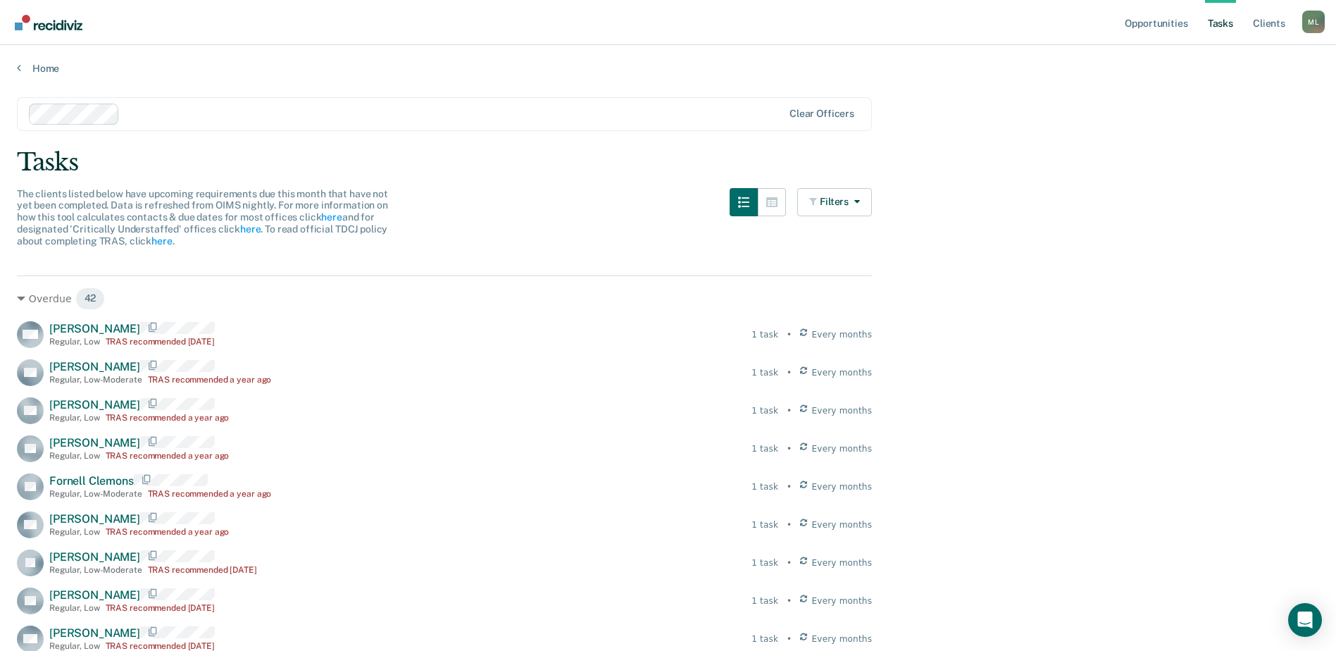
click at [644, 13] on nav "Opportunities Tasks Client s [PERSON_NAME] [PERSON_NAME] Profile How it works L…" at bounding box center [668, 22] width 1336 height 45
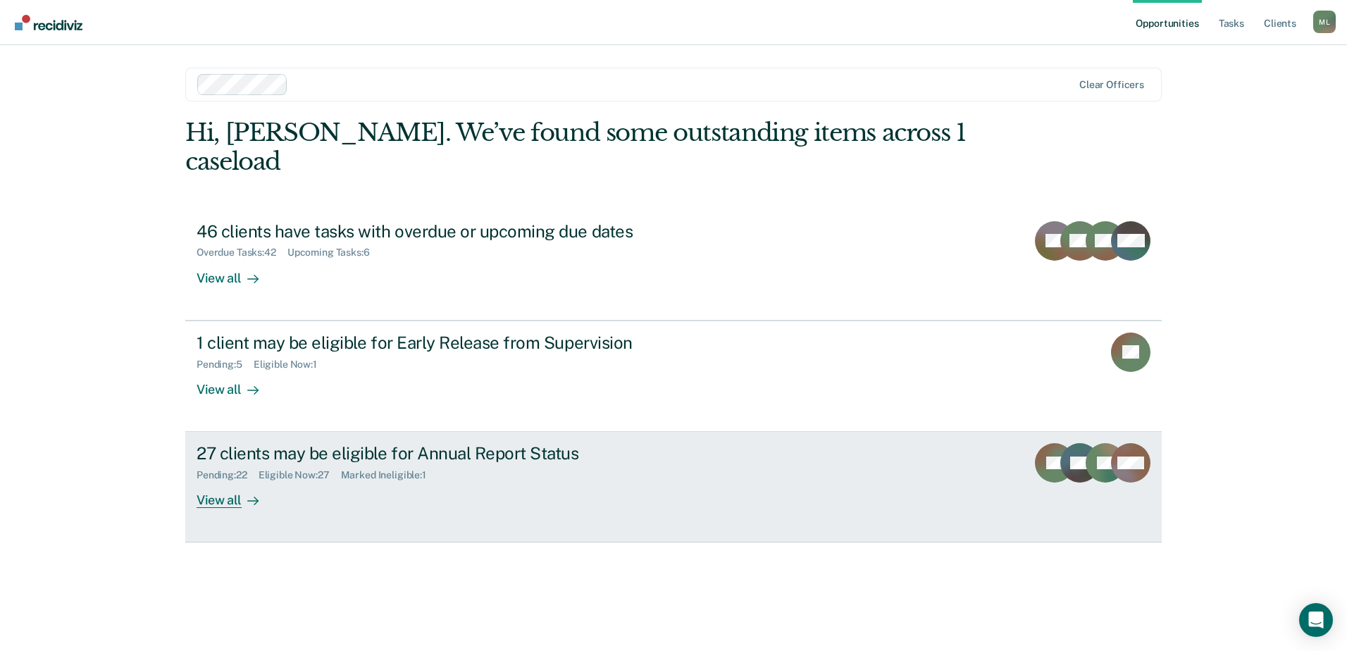
click at [504, 464] on div "Pending : 22 Eligible Now : 27 Marked Ineligible : 1" at bounding box center [444, 473] width 495 height 18
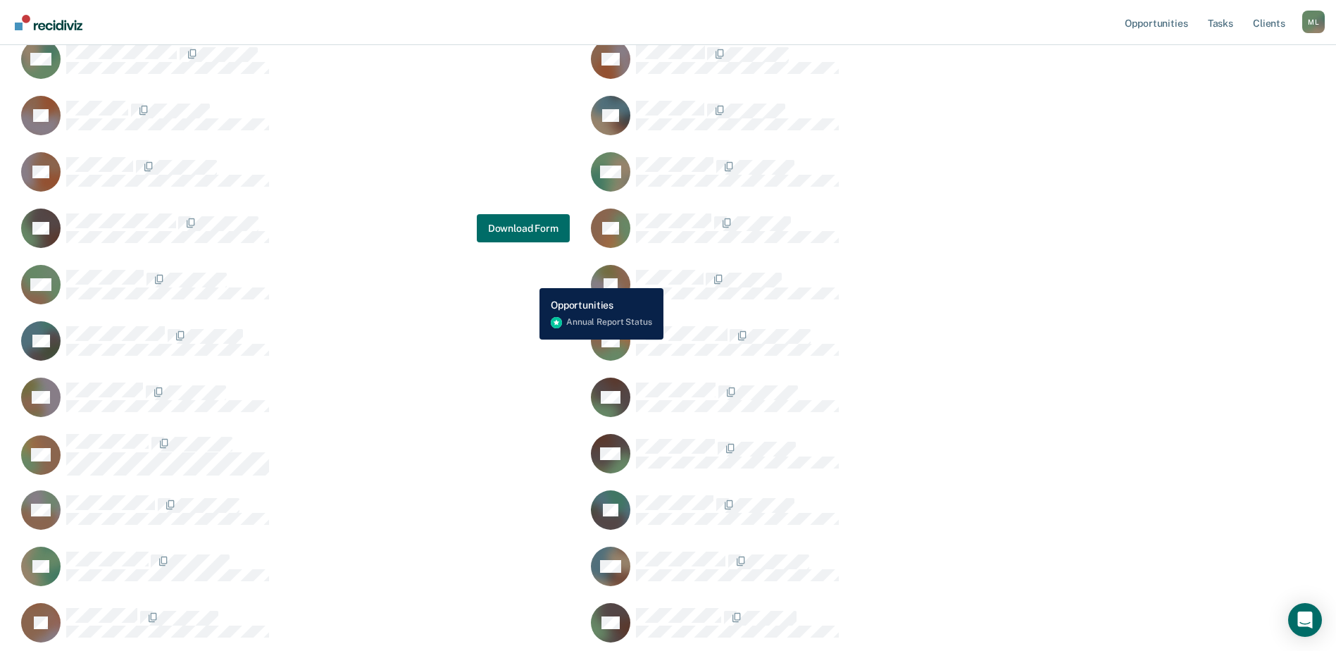
scroll to position [423, 0]
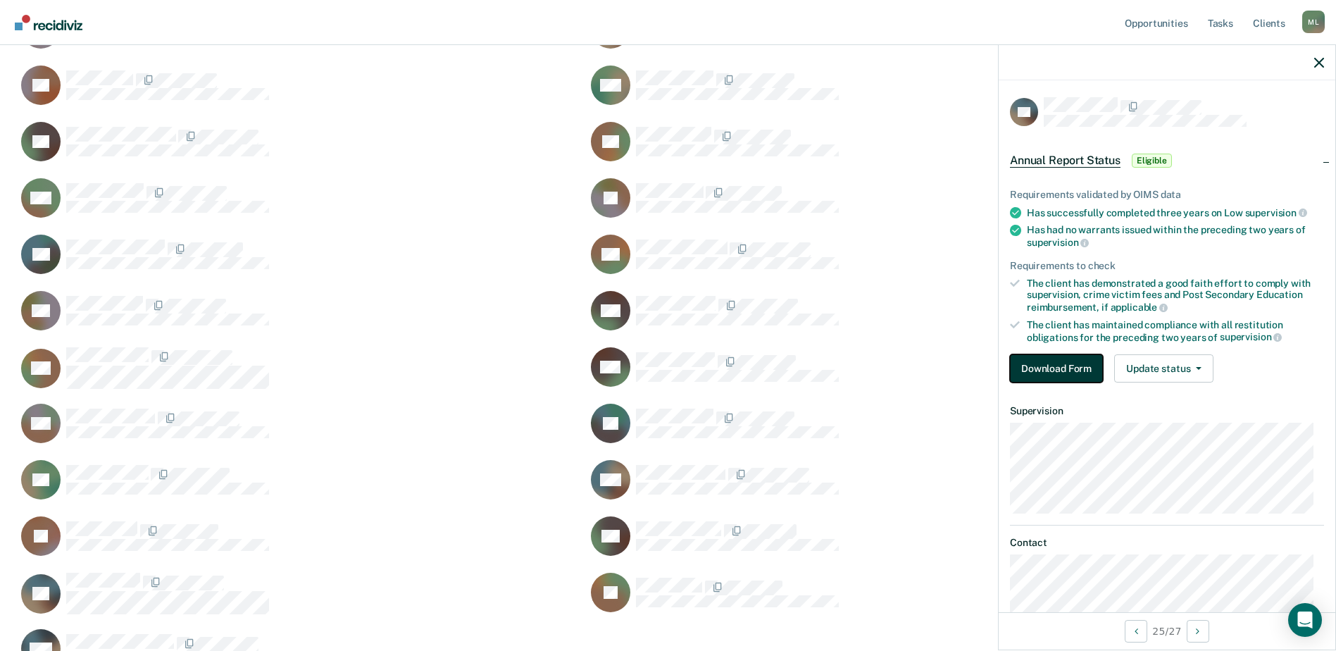
click at [1050, 362] on button "Download Form" at bounding box center [1056, 368] width 93 height 28
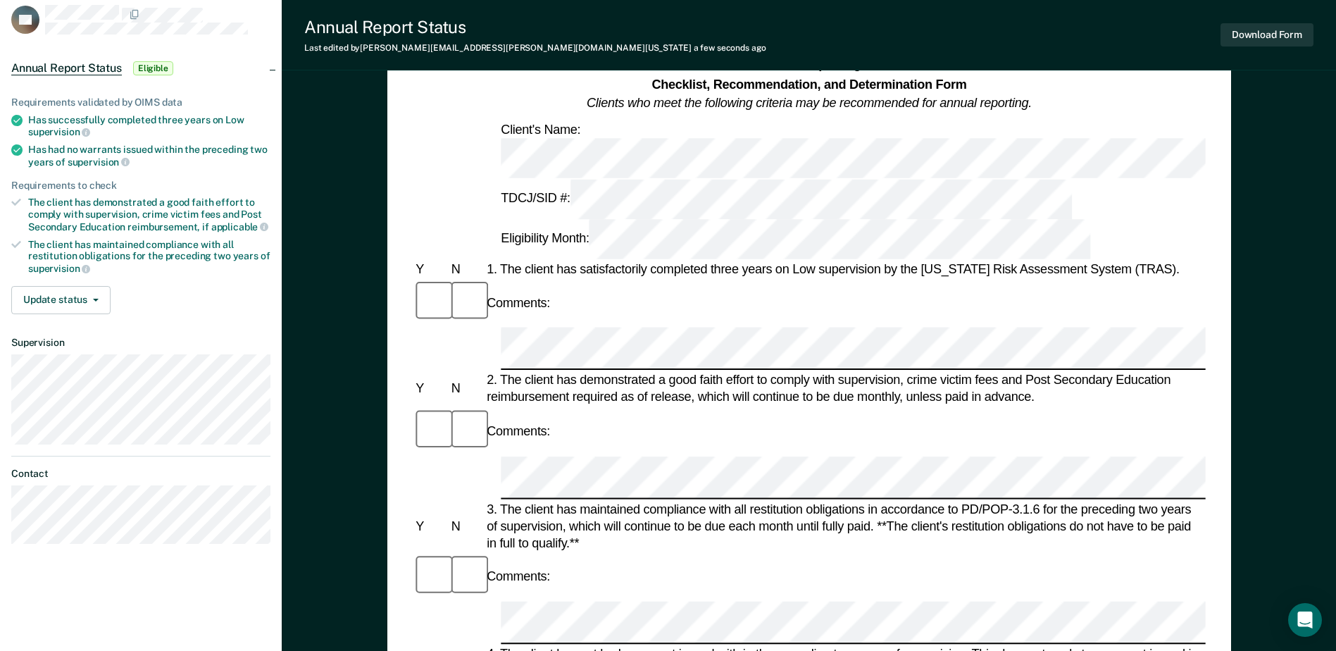
scroll to position [70, 0]
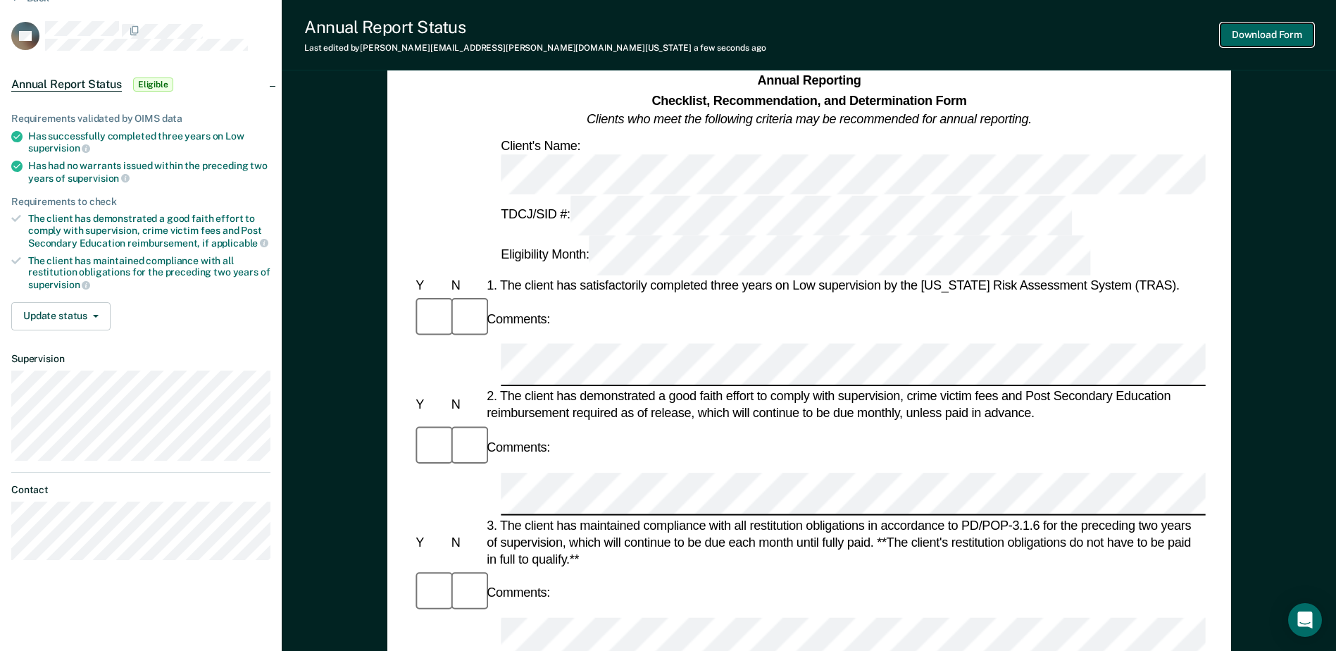
click at [1261, 31] on button "Download Form" at bounding box center [1267, 34] width 93 height 23
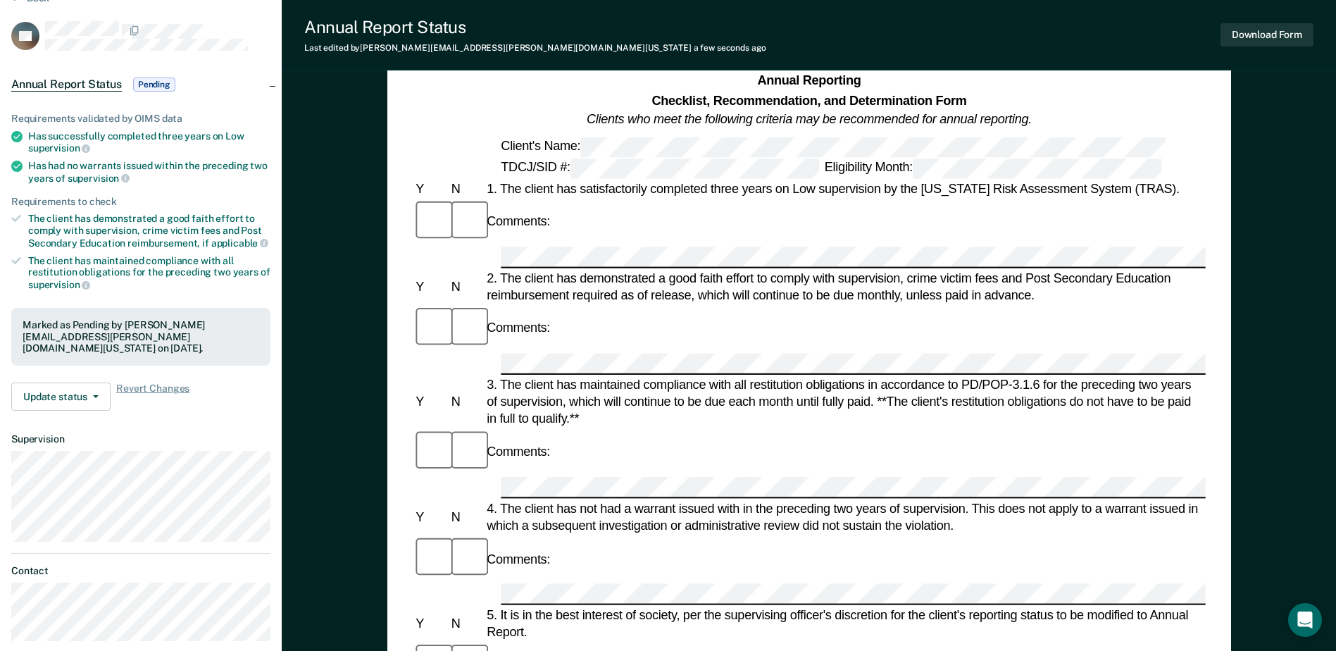
scroll to position [0, 0]
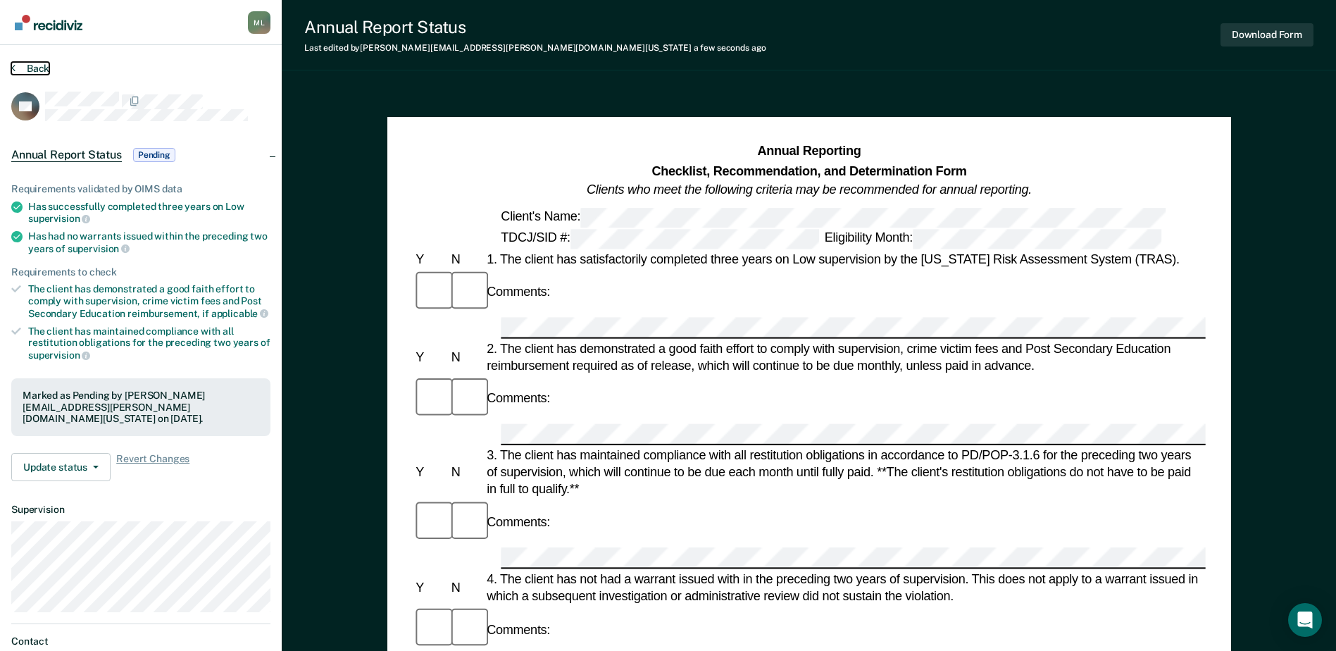
click at [39, 64] on button "Back" at bounding box center [30, 68] width 38 height 13
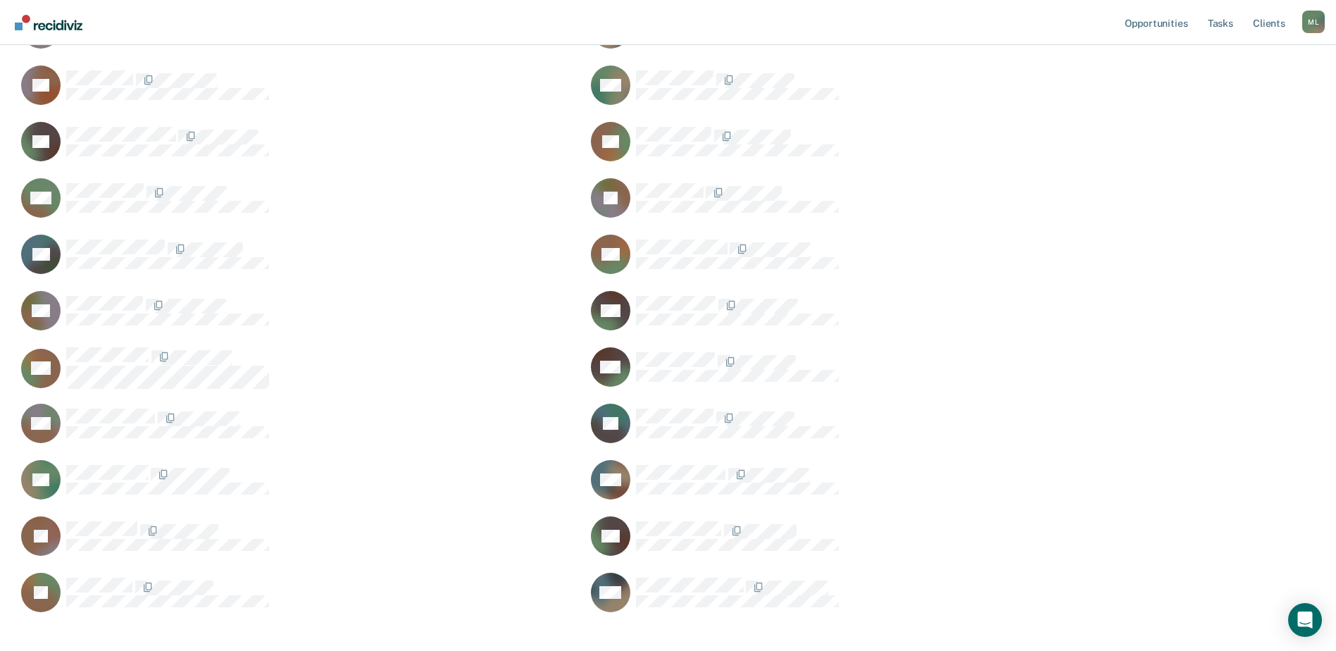
scroll to position [940, 1292]
click at [1061, 190] on button "Download Form" at bounding box center [1093, 198] width 93 height 28
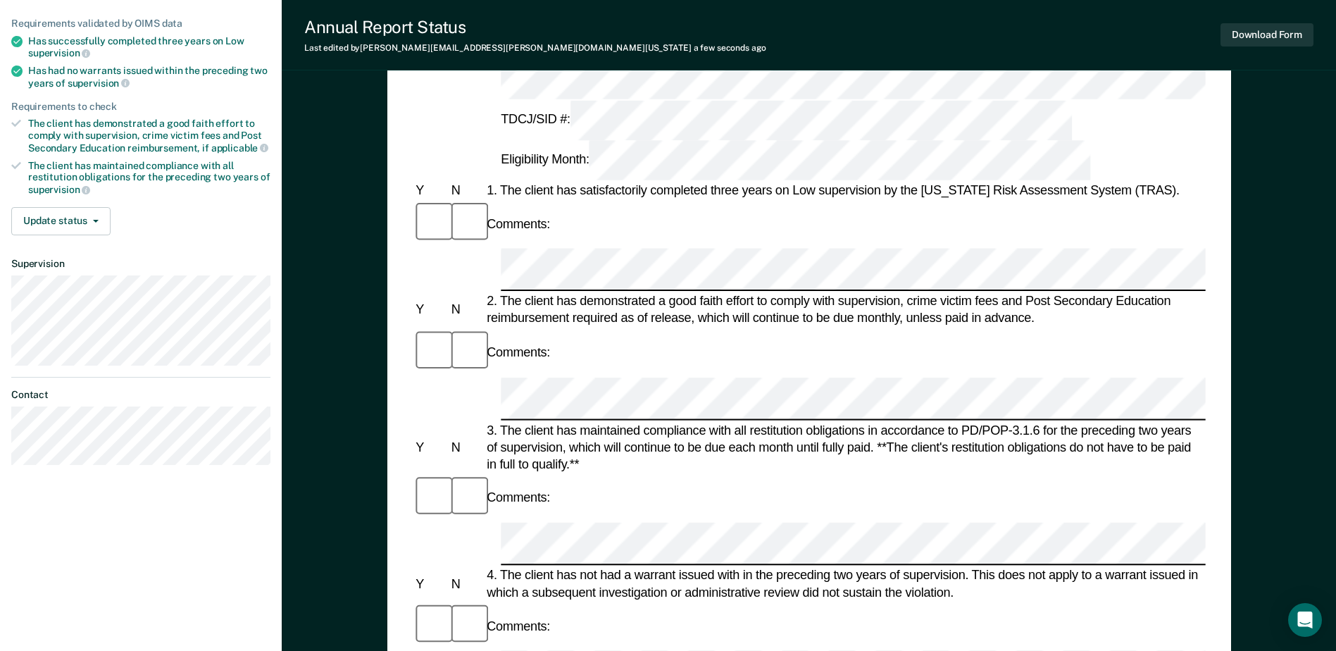
scroll to position [211, 0]
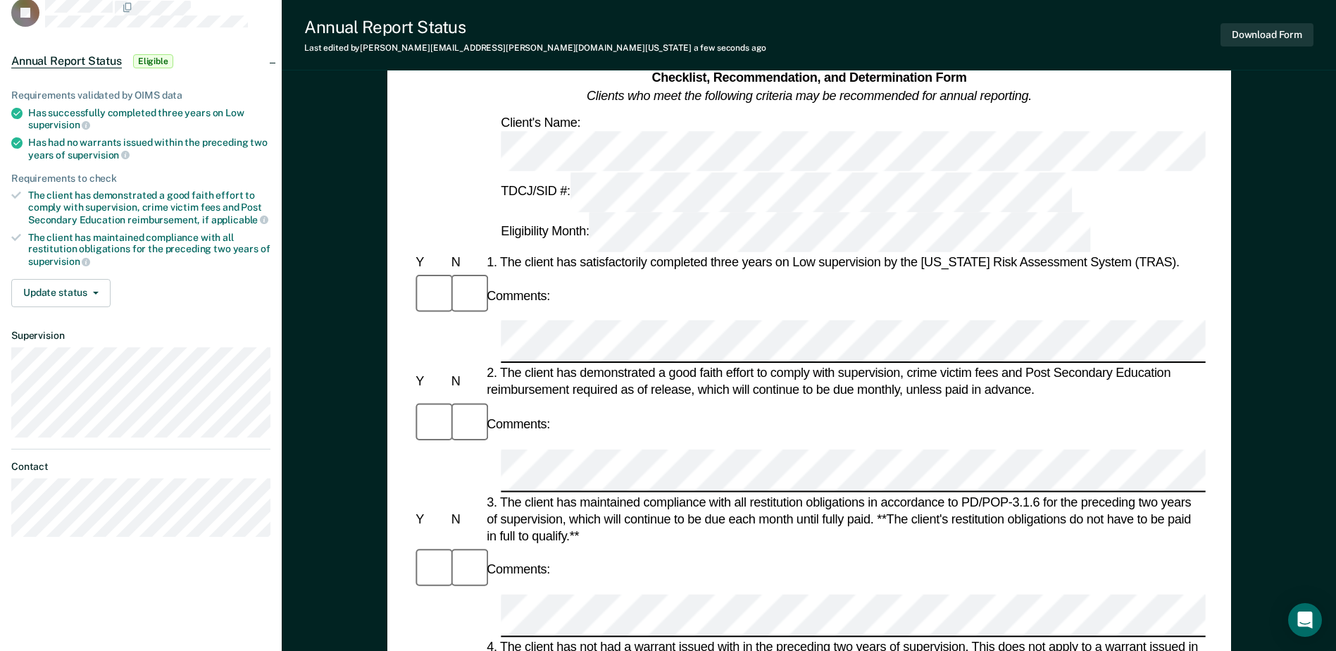
scroll to position [70, 0]
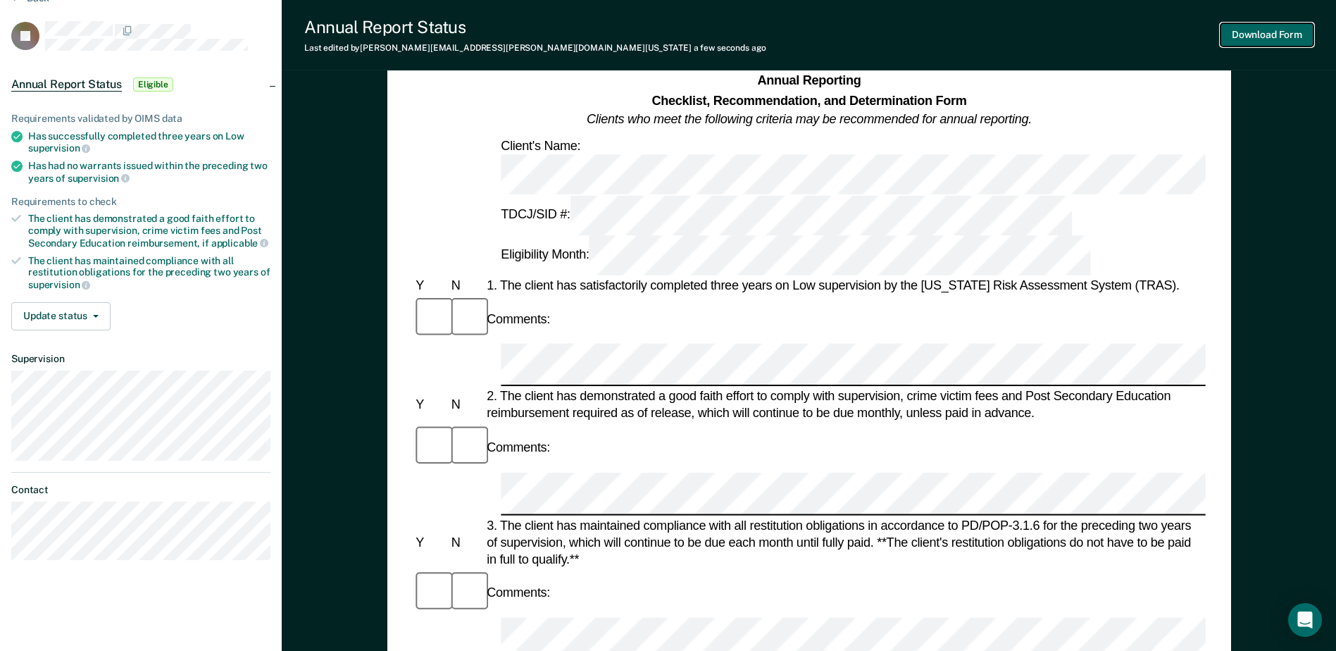
click at [1277, 30] on button "Download Form" at bounding box center [1267, 34] width 93 height 23
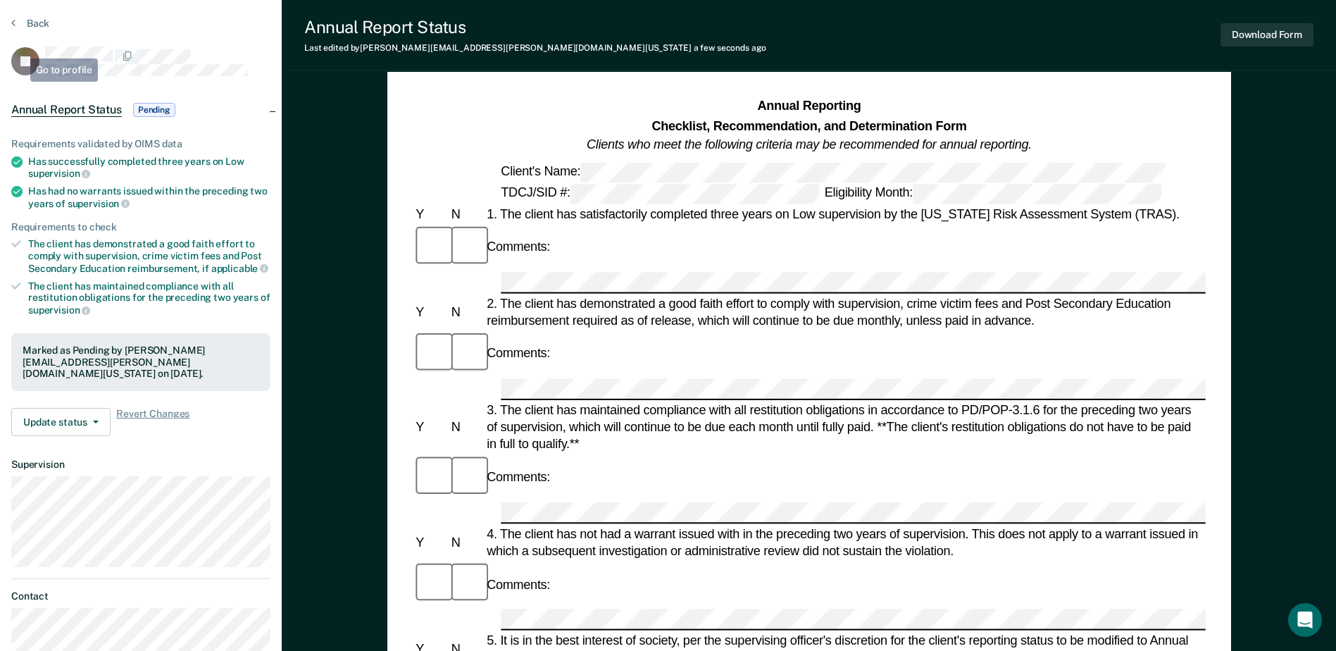
scroll to position [0, 0]
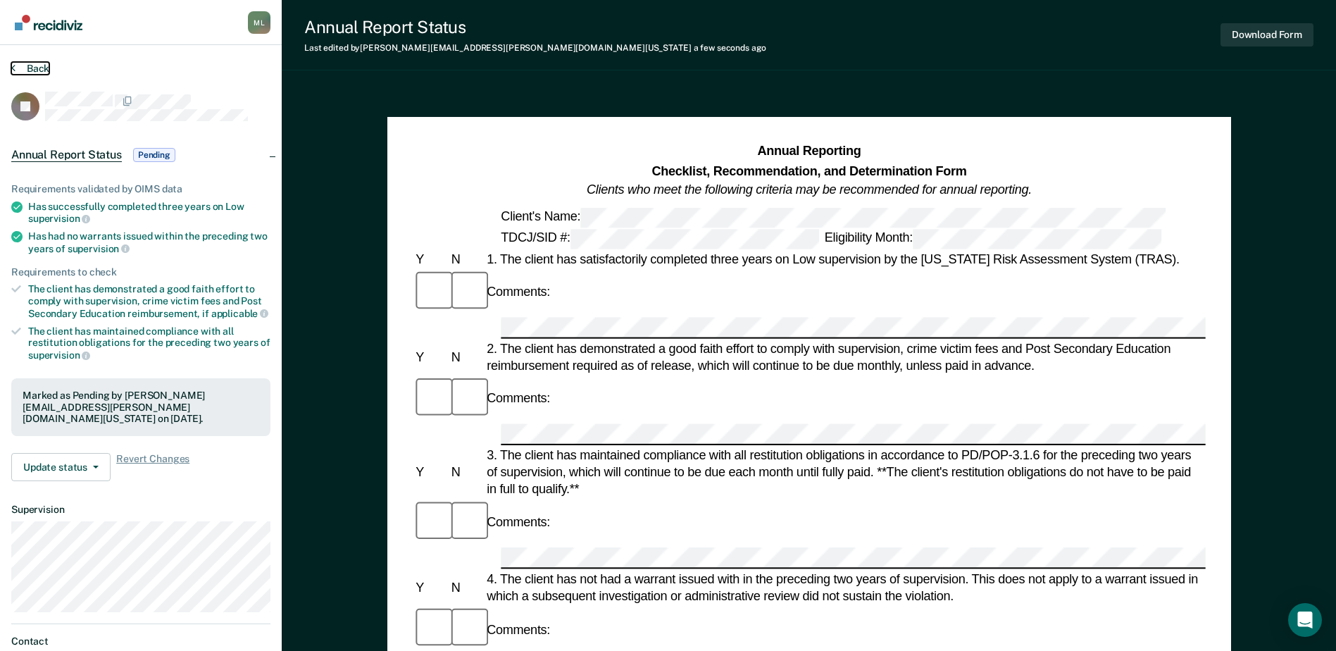
click at [35, 73] on button "Back" at bounding box center [30, 68] width 38 height 13
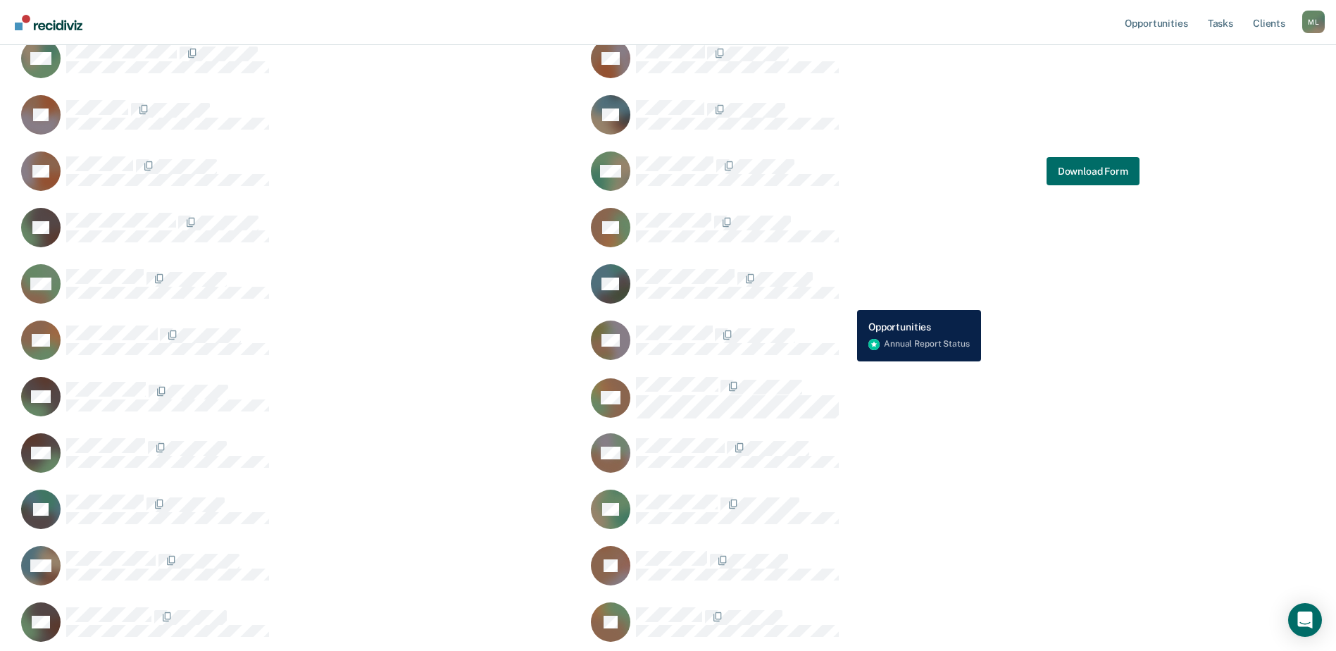
scroll to position [352, 0]
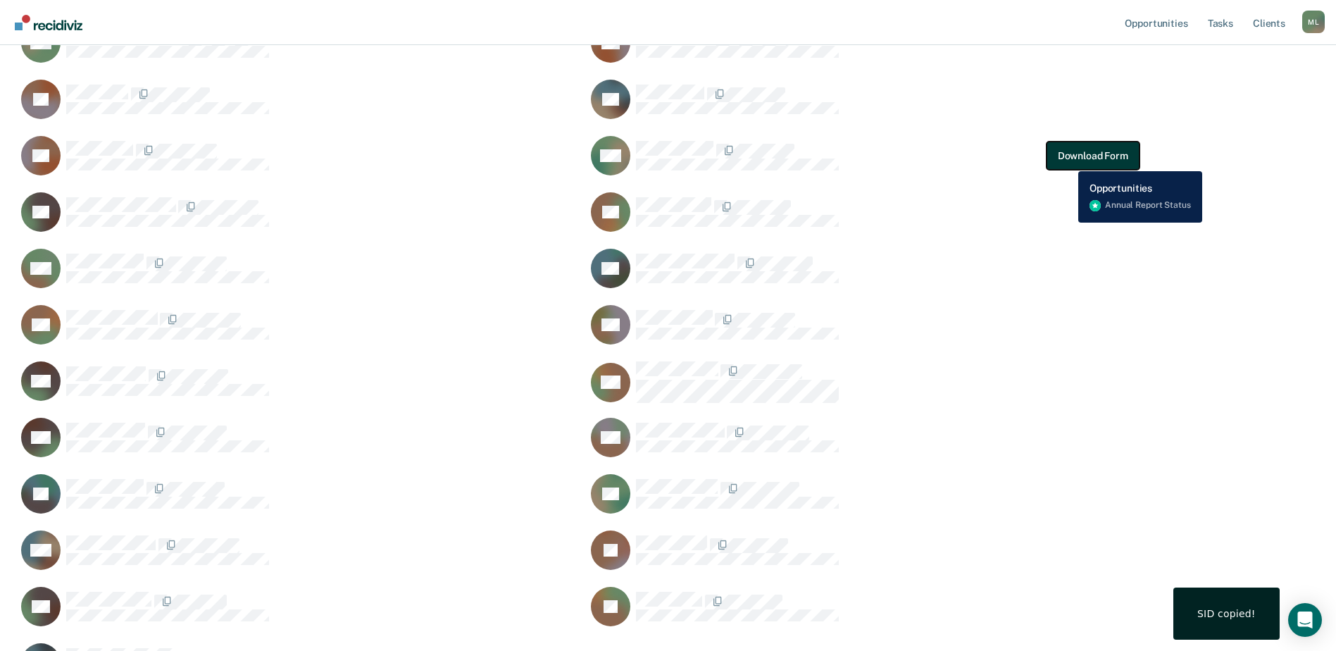
click at [1068, 161] on button "Download Form" at bounding box center [1093, 156] width 93 height 28
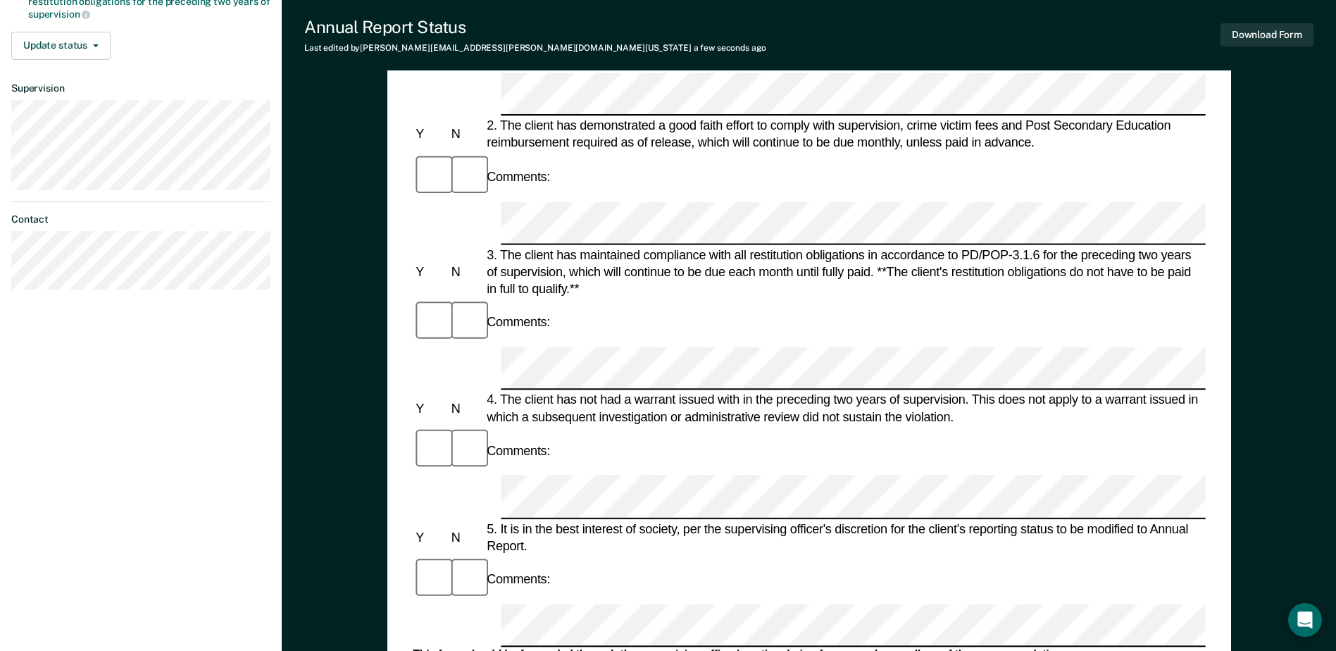
scroll to position [493, 0]
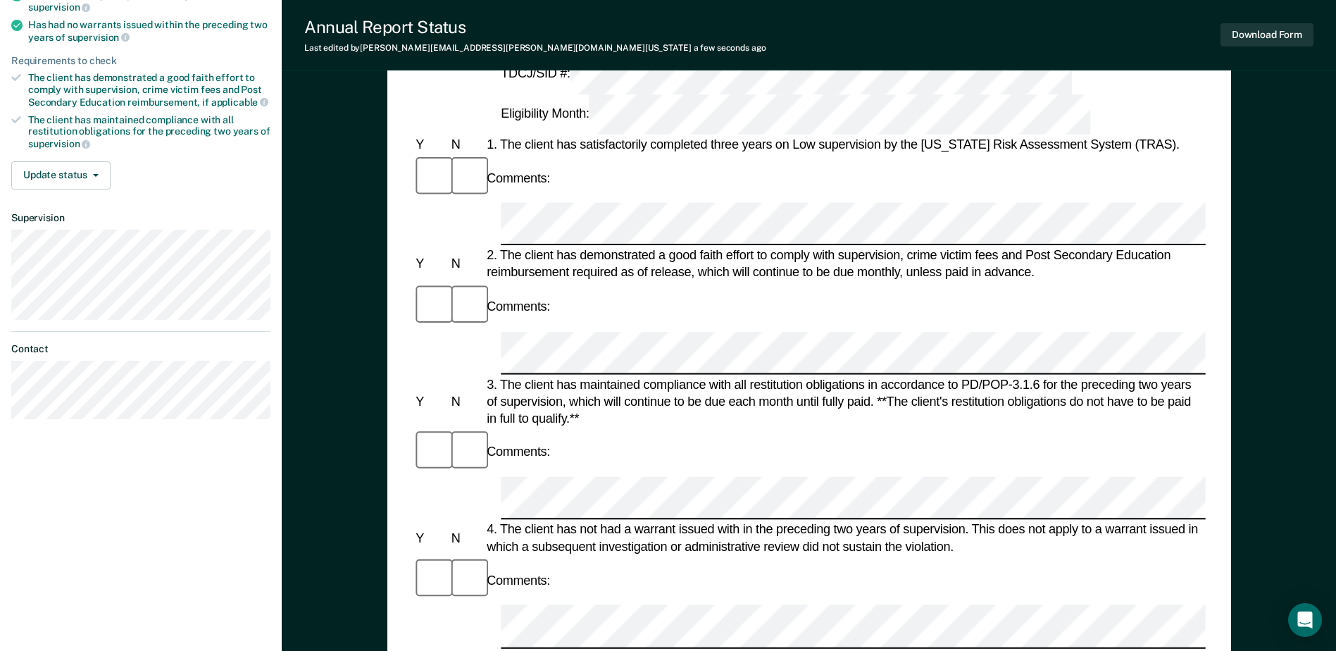
scroll to position [0, 0]
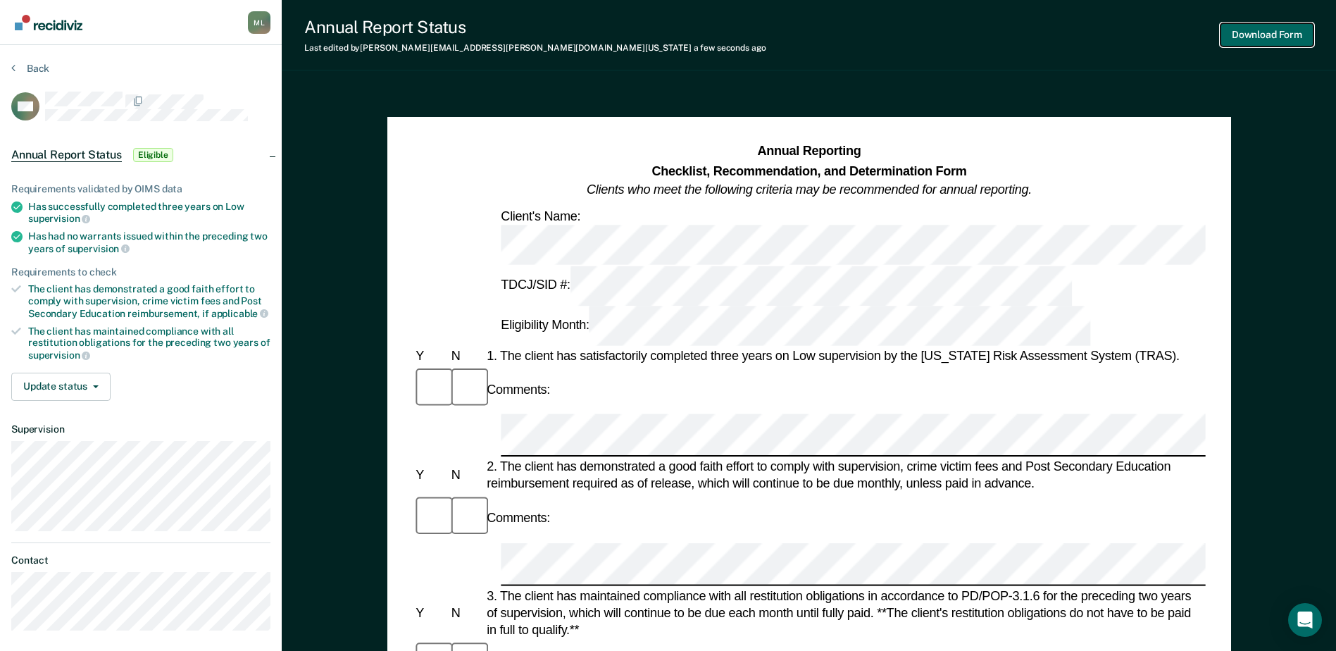
click at [1253, 42] on button "Download Form" at bounding box center [1267, 34] width 93 height 23
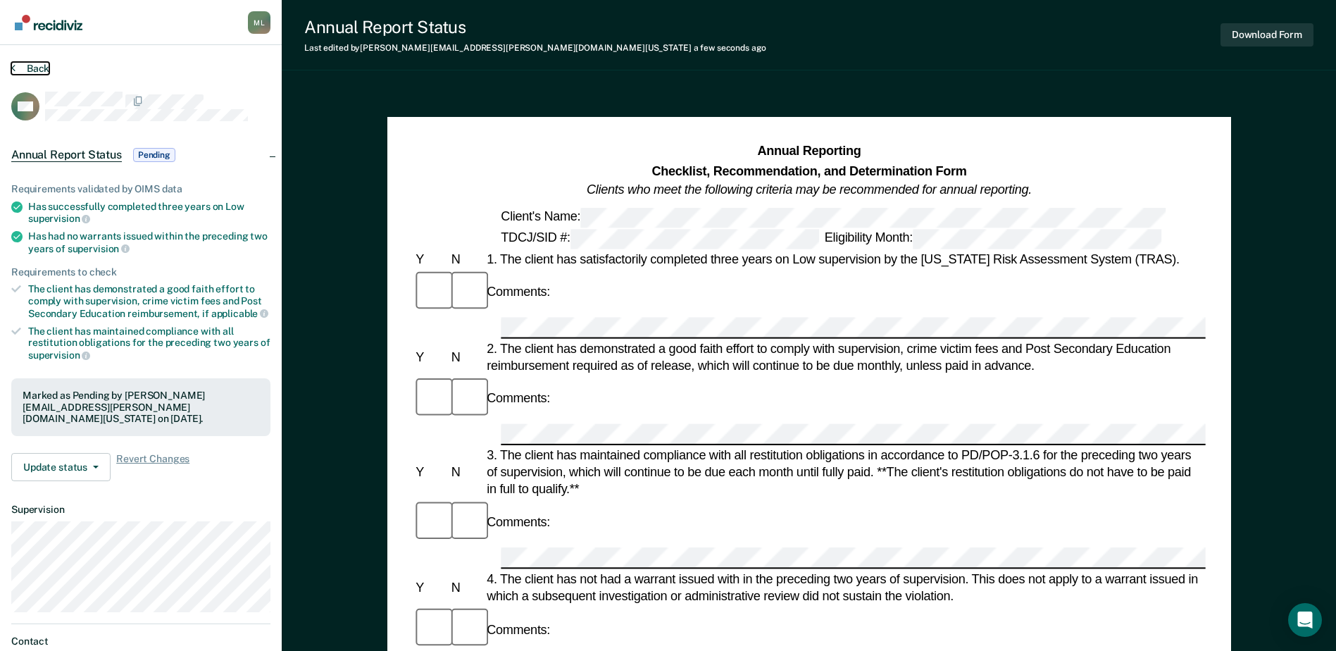
click at [16, 67] on button "Back" at bounding box center [30, 68] width 38 height 13
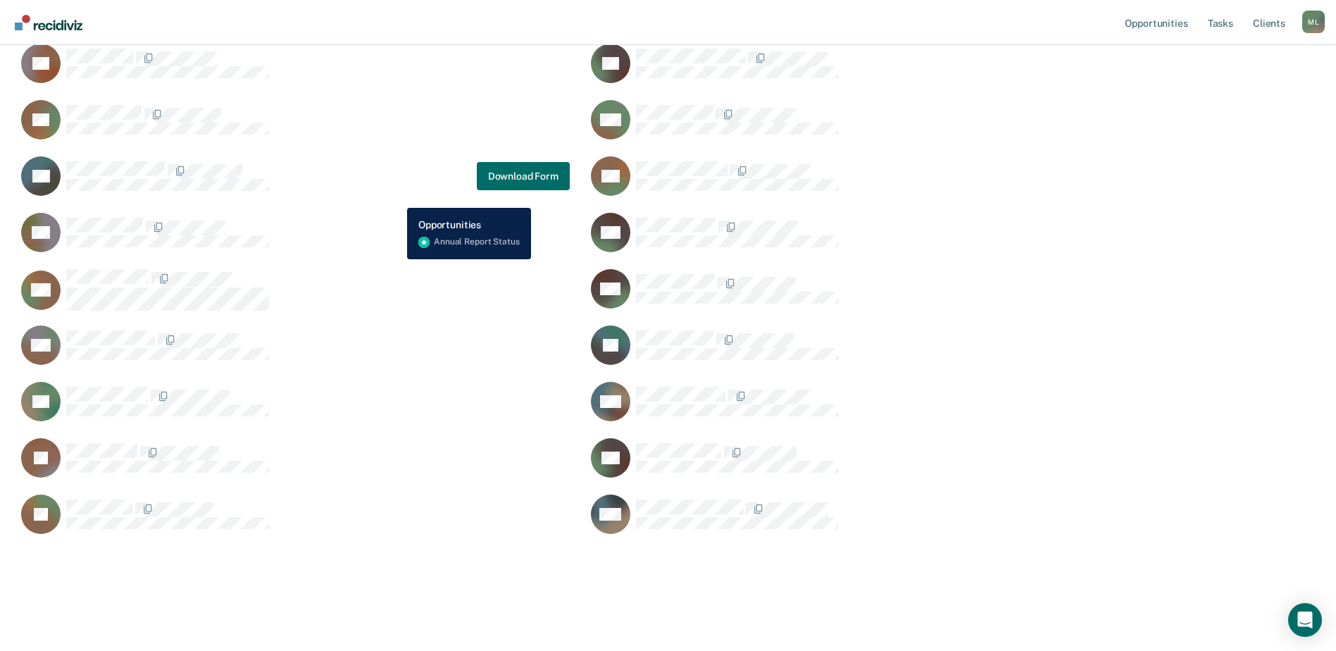
scroll to position [445, 0]
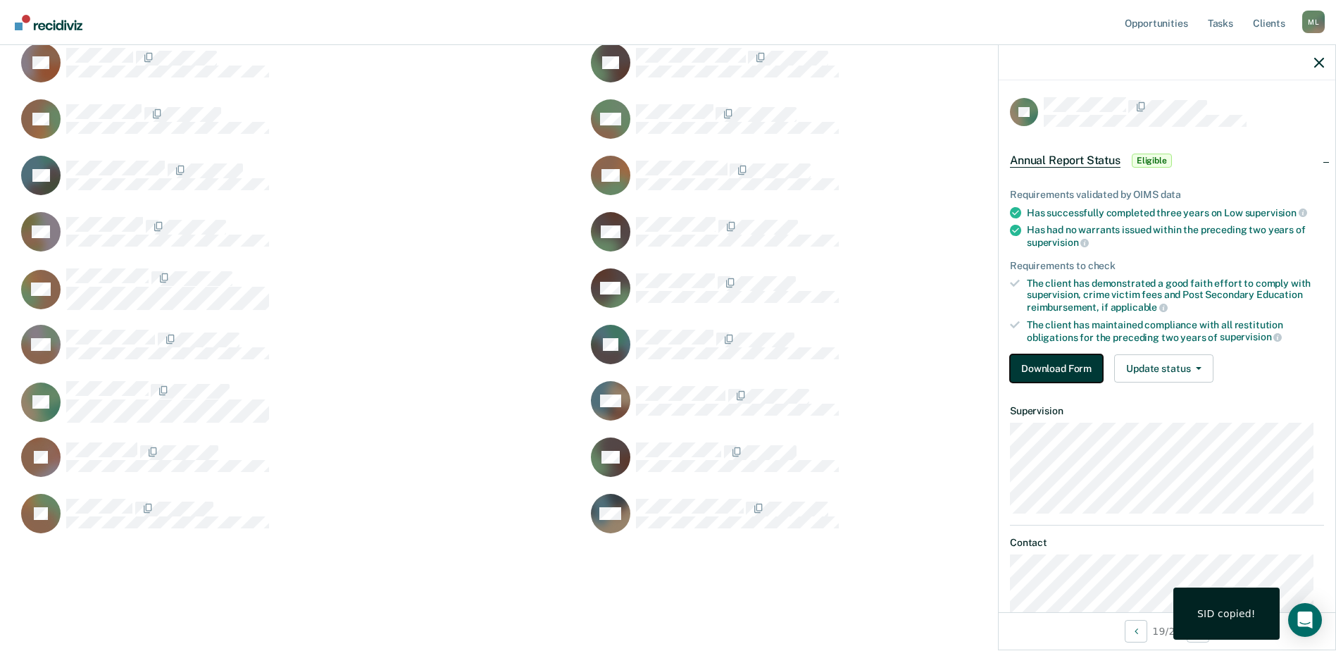
click at [1065, 366] on button "Download Form" at bounding box center [1056, 368] width 93 height 28
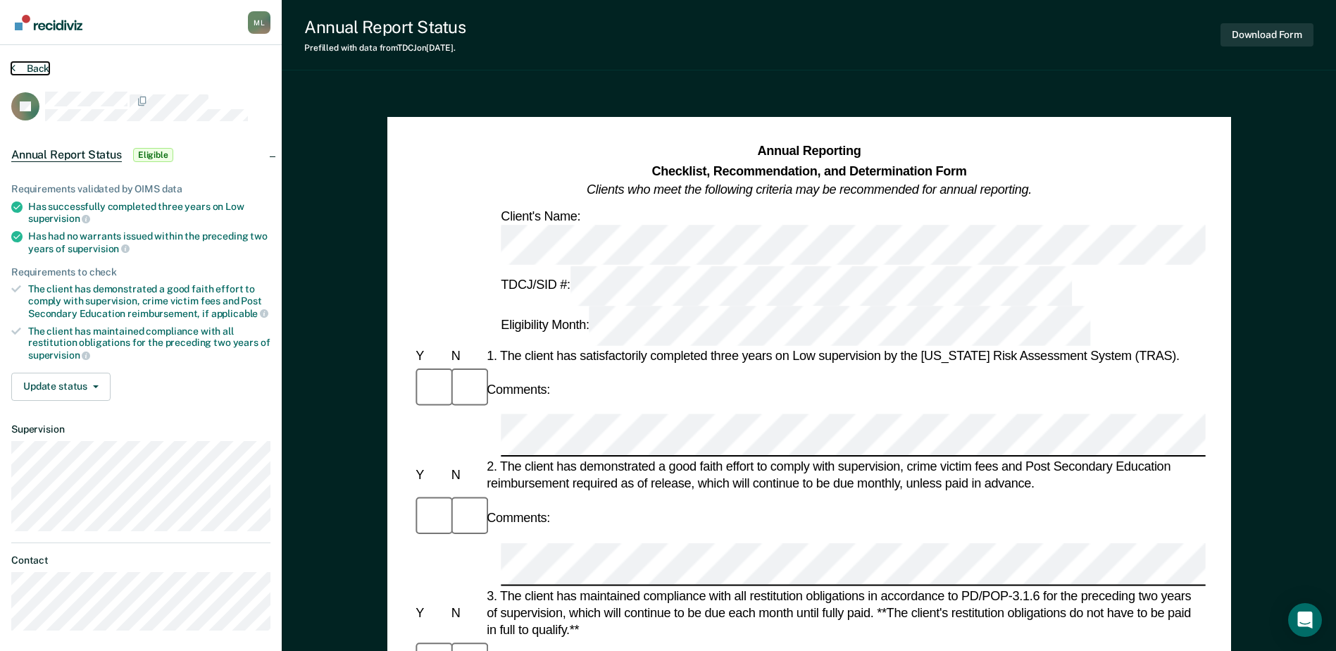
click at [28, 66] on button "Back" at bounding box center [30, 68] width 38 height 13
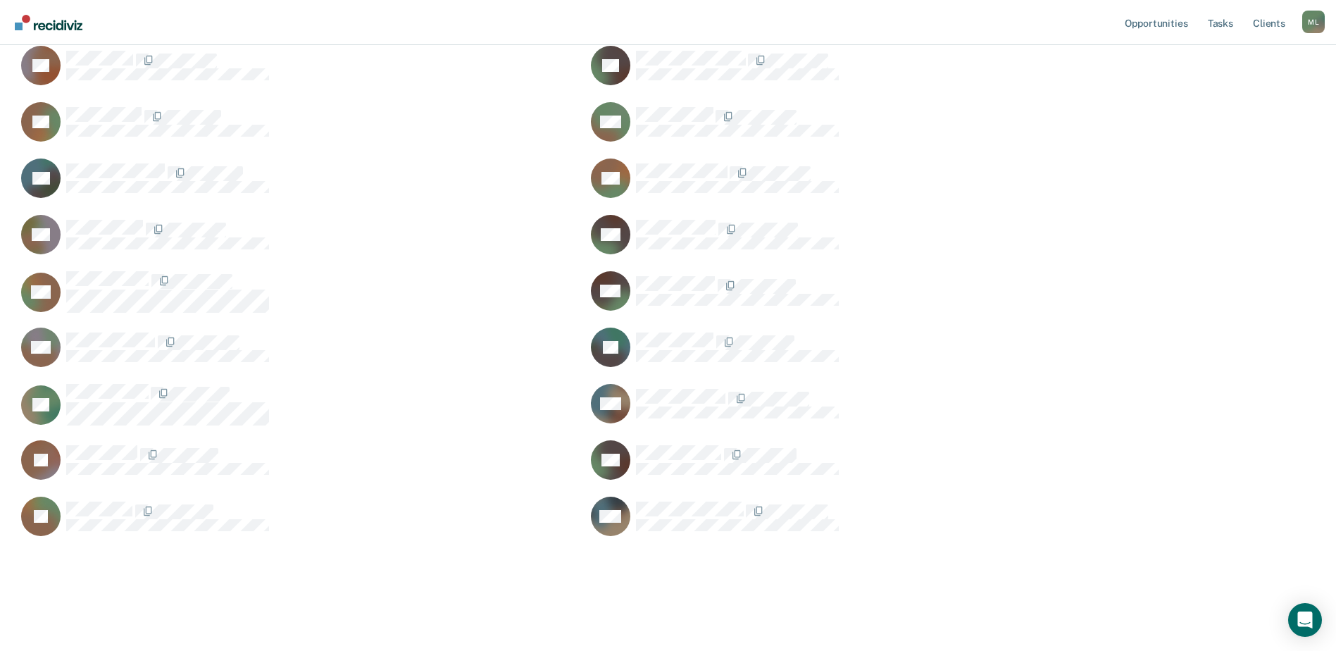
scroll to position [445, 0]
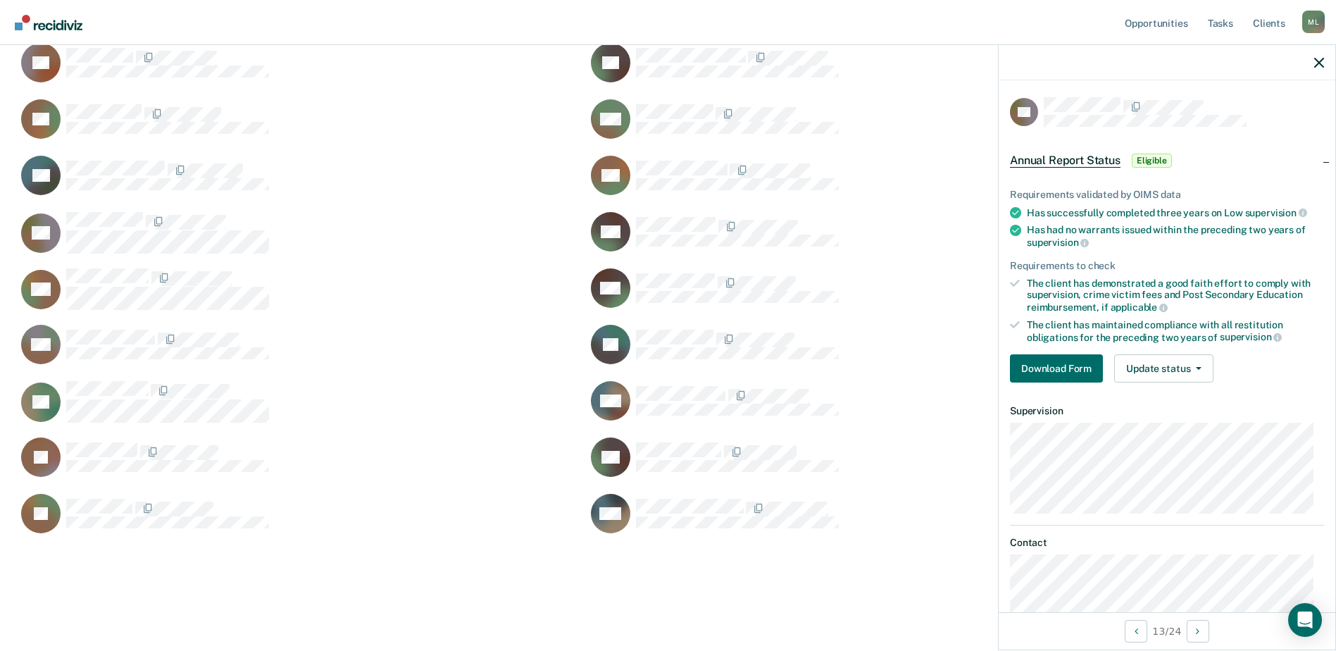
click at [1048, 347] on div "Requirements validated by OIMS data Has successfully completed three years on L…" at bounding box center [1167, 280] width 337 height 228
click at [1050, 366] on button "Download Form" at bounding box center [1056, 368] width 93 height 28
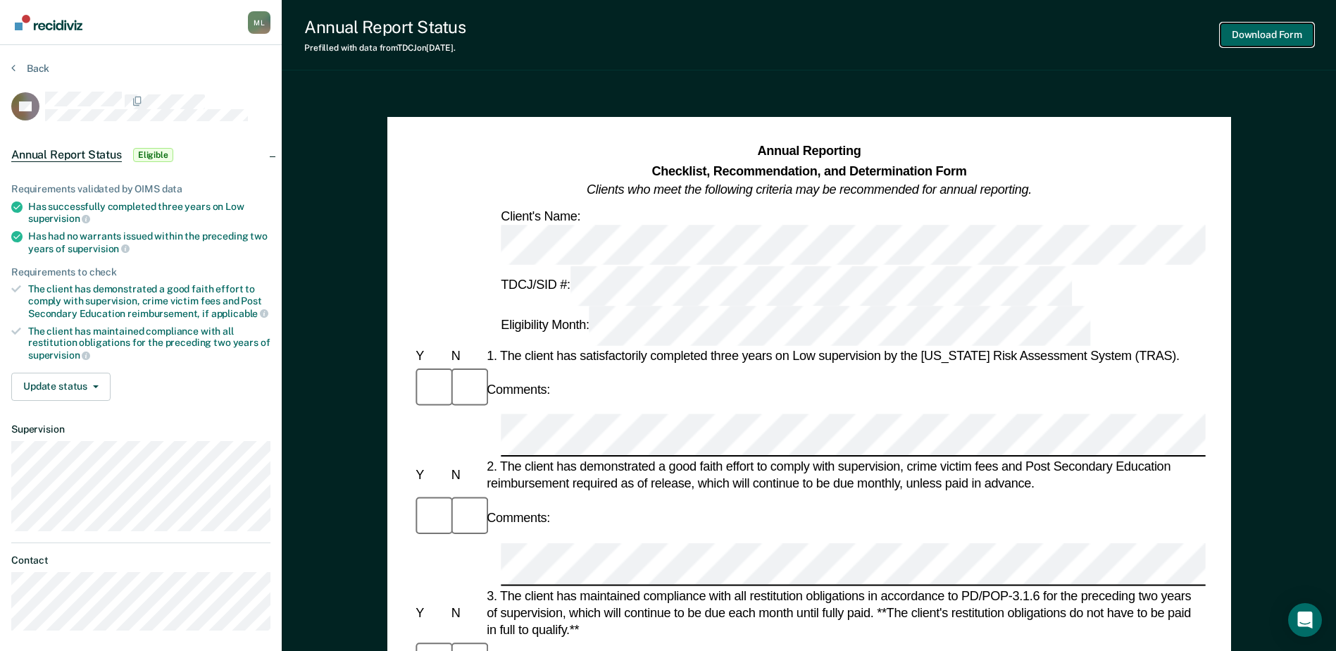
click at [1261, 32] on button "Download Form" at bounding box center [1267, 34] width 93 height 23
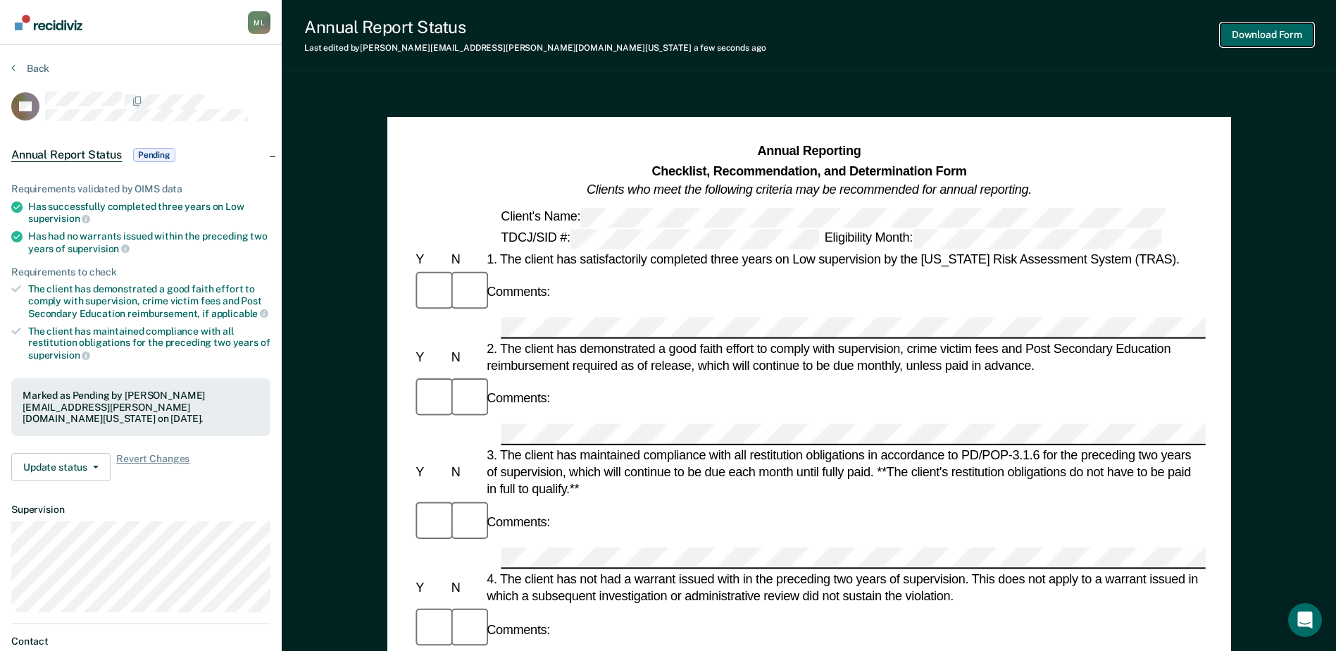
click at [1241, 38] on button "Download Form" at bounding box center [1267, 34] width 93 height 23
click at [36, 68] on button "Back" at bounding box center [30, 68] width 38 height 13
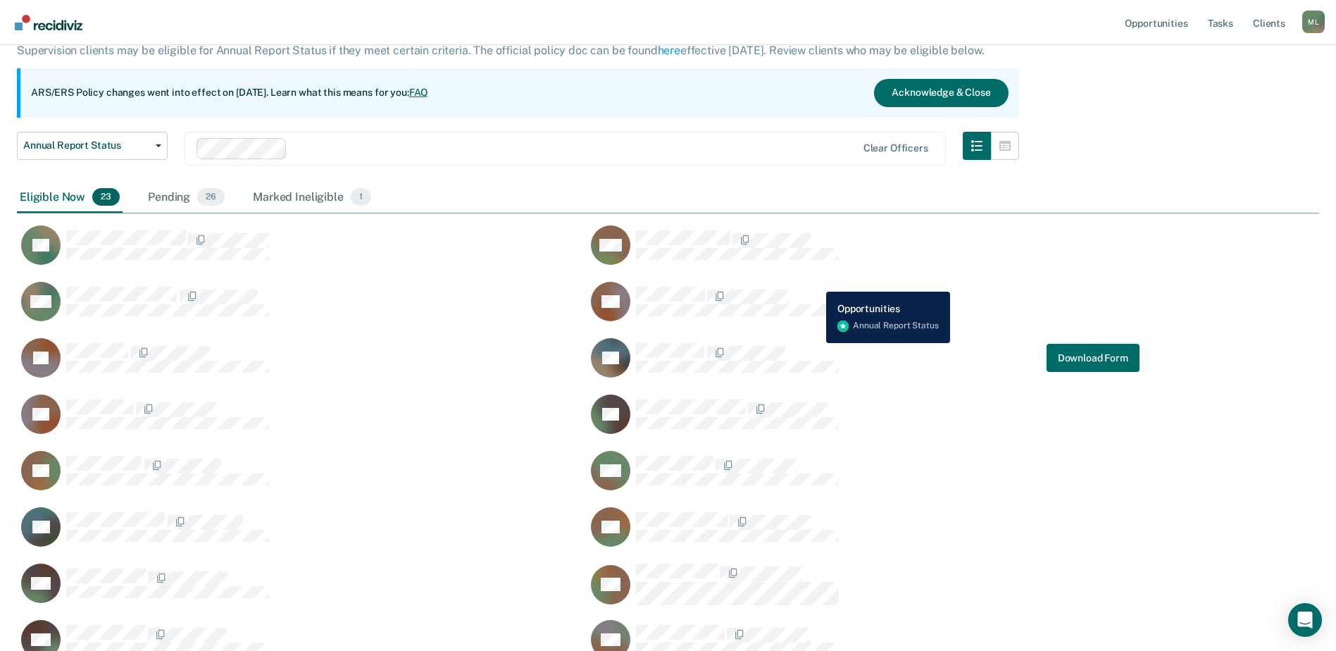
scroll to position [93, 0]
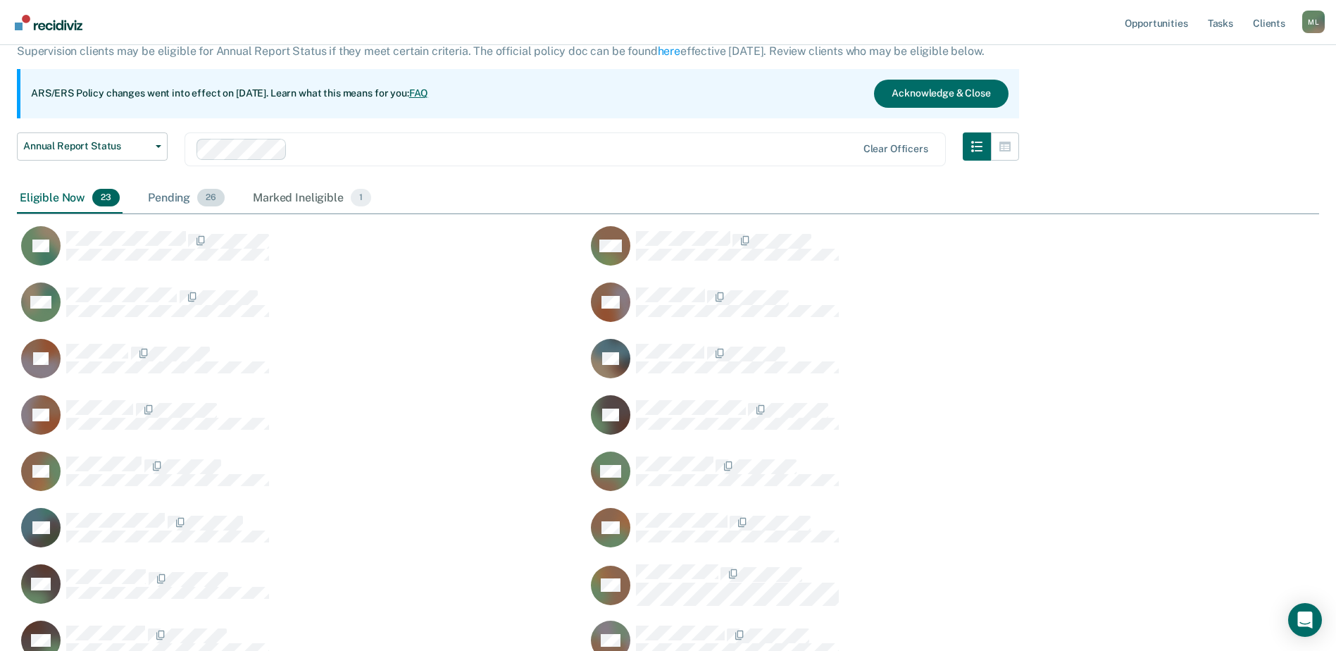
click at [159, 196] on div "Pending 26" at bounding box center [186, 198] width 82 height 31
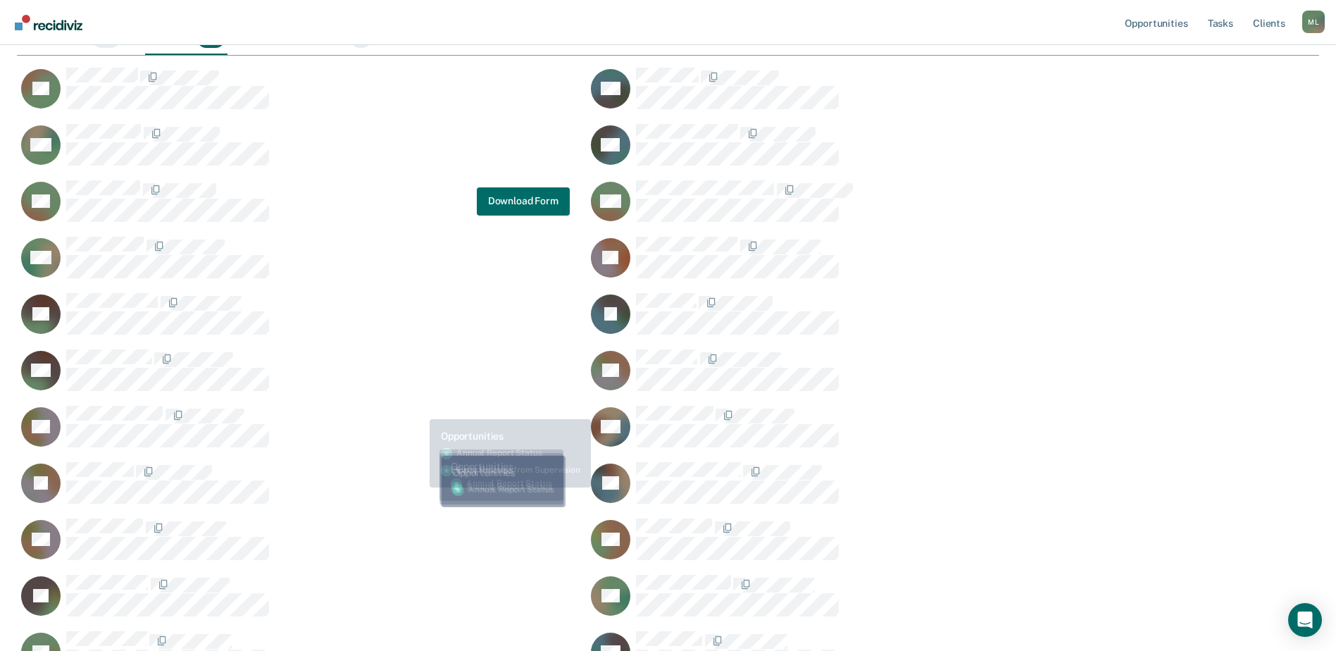
scroll to position [23, 0]
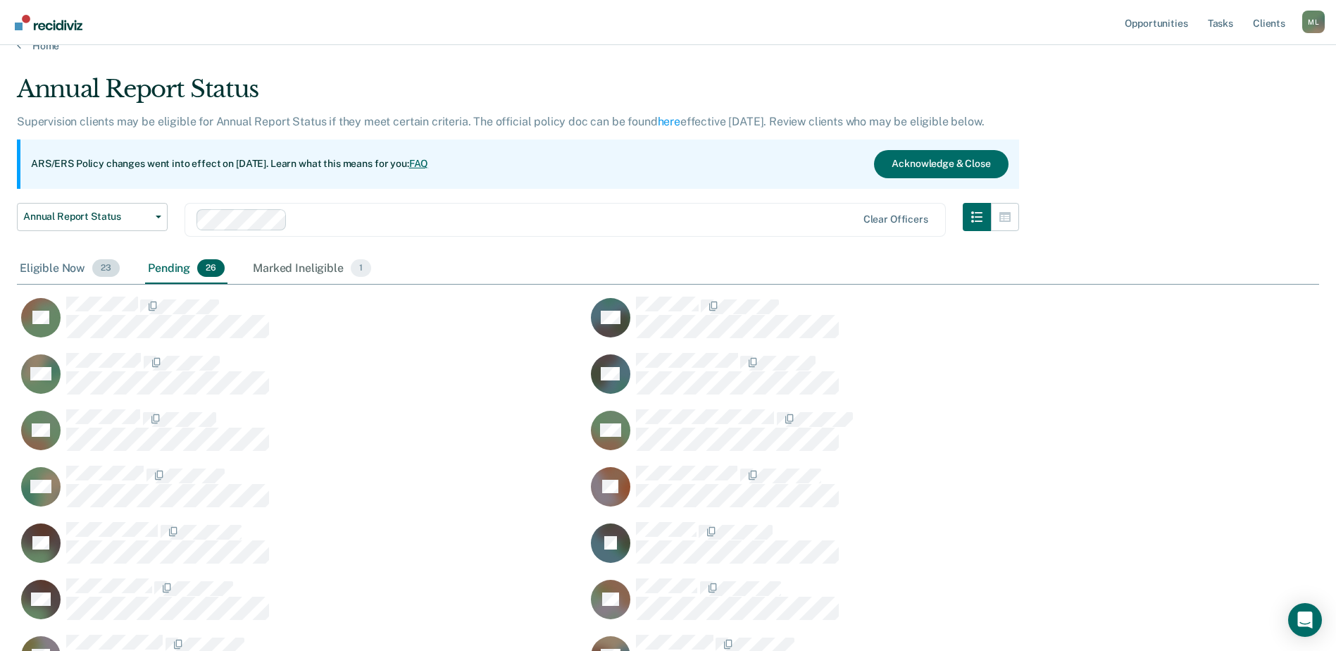
click at [61, 271] on div "Eligible Now 23" at bounding box center [70, 269] width 106 height 31
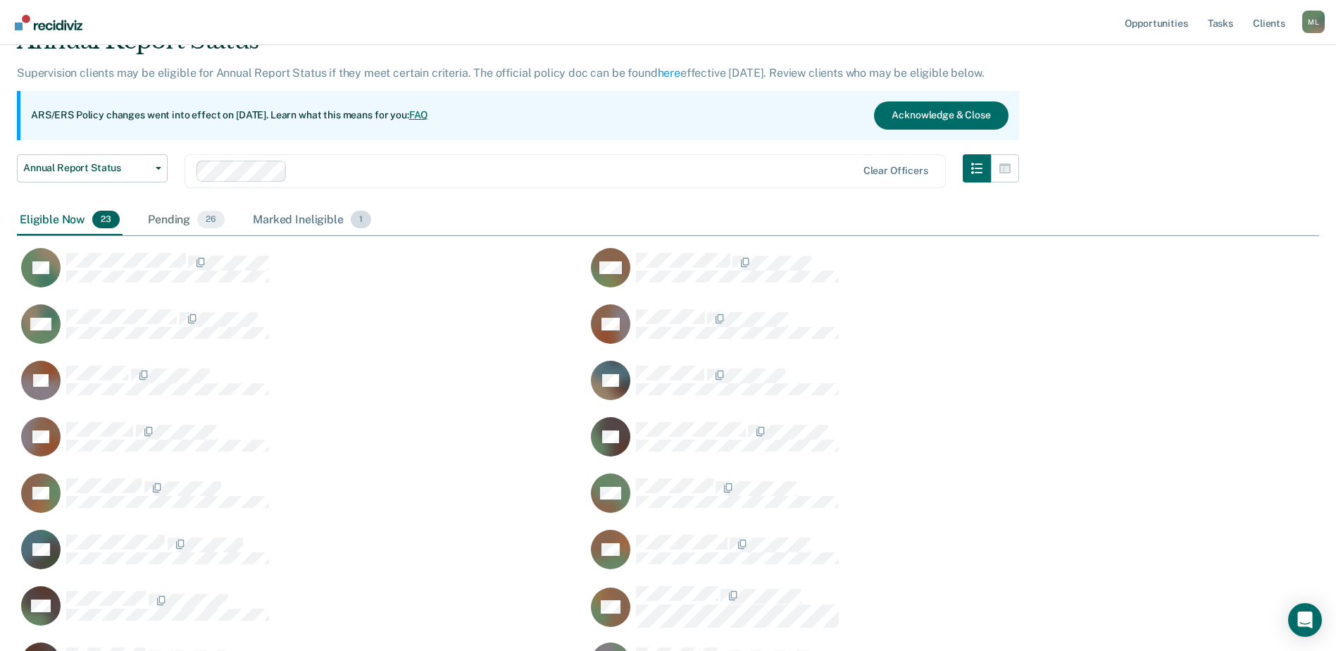
scroll to position [93, 0]
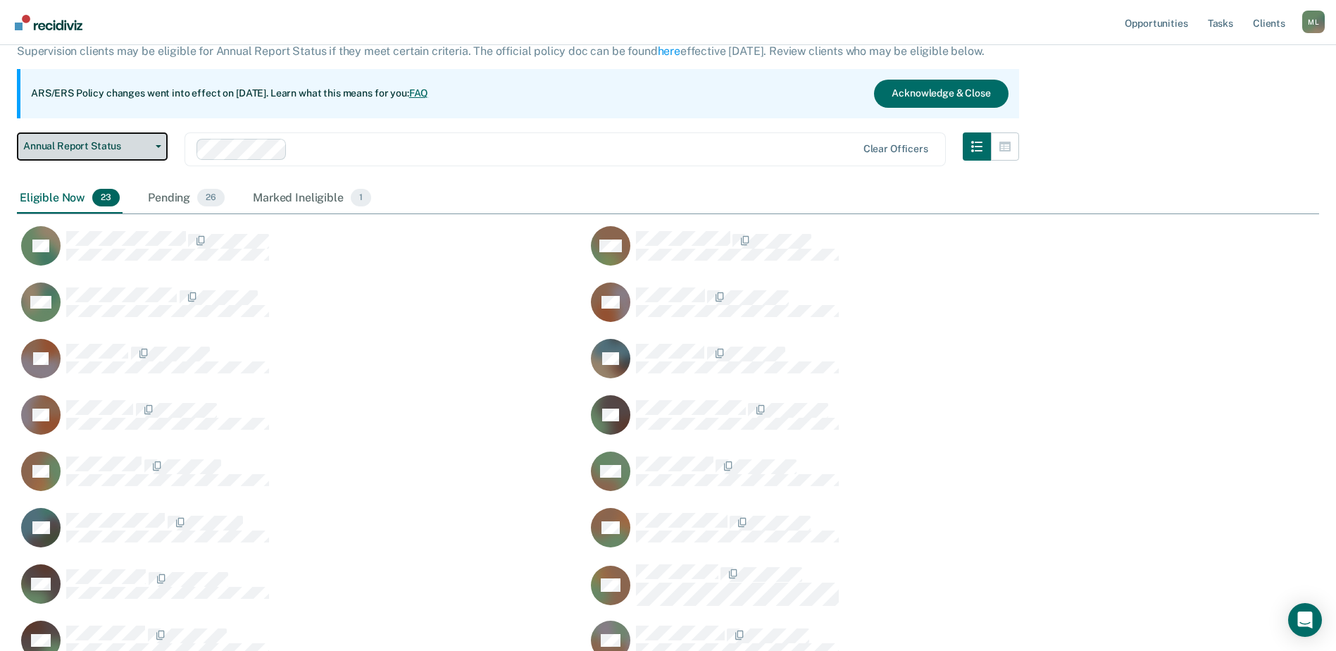
click at [75, 140] on span "Annual Report Status" at bounding box center [86, 146] width 127 height 12
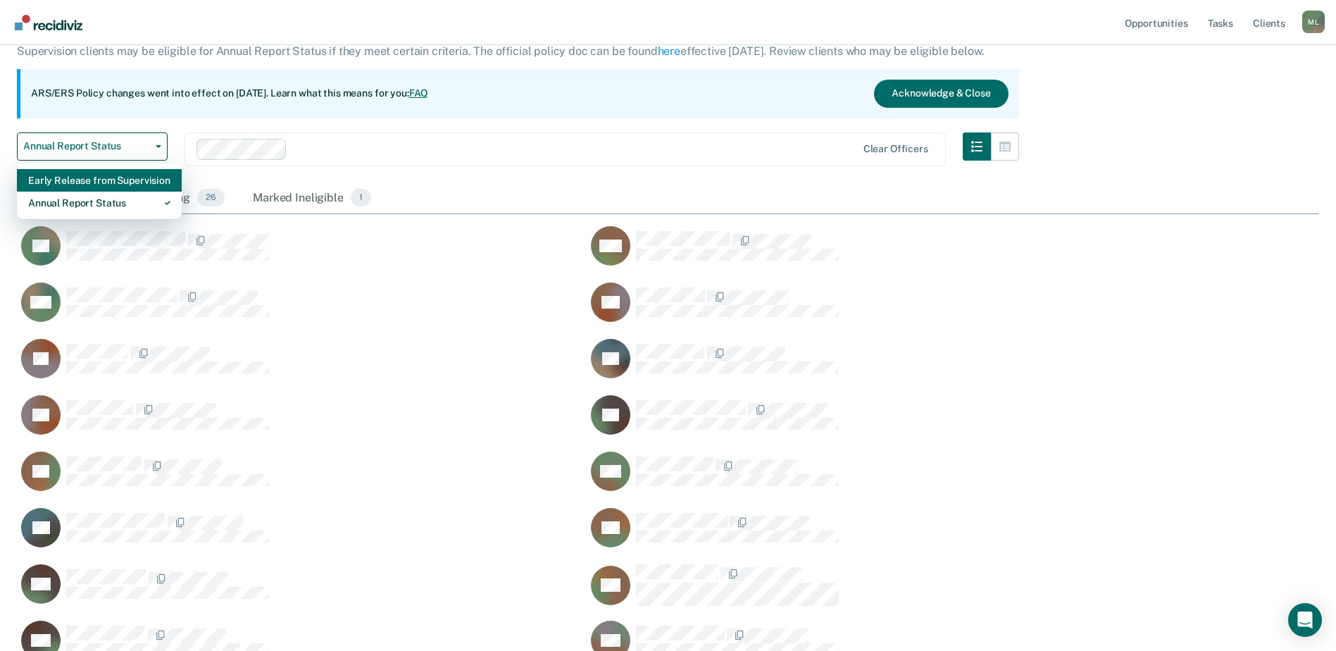
click at [99, 178] on div "Early Release from Supervision" at bounding box center [99, 180] width 142 height 23
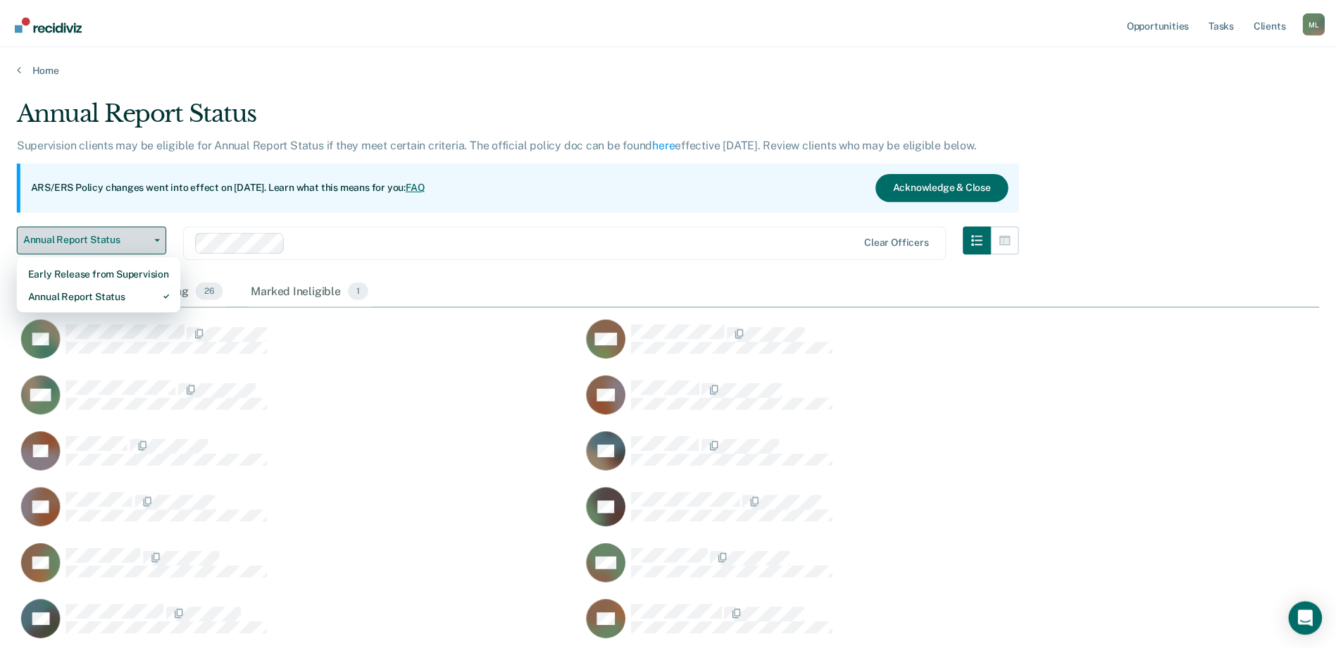
scroll to position [11, 11]
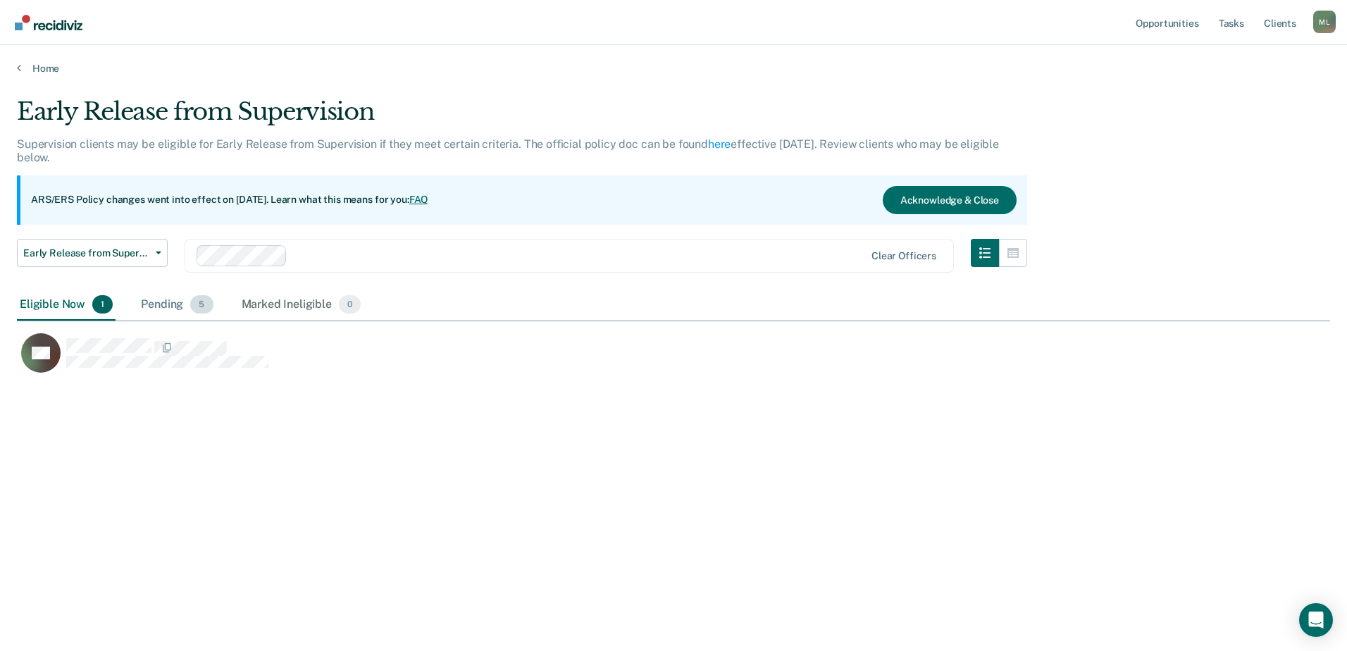
click at [168, 301] on div "Pending 5" at bounding box center [176, 305] width 77 height 31
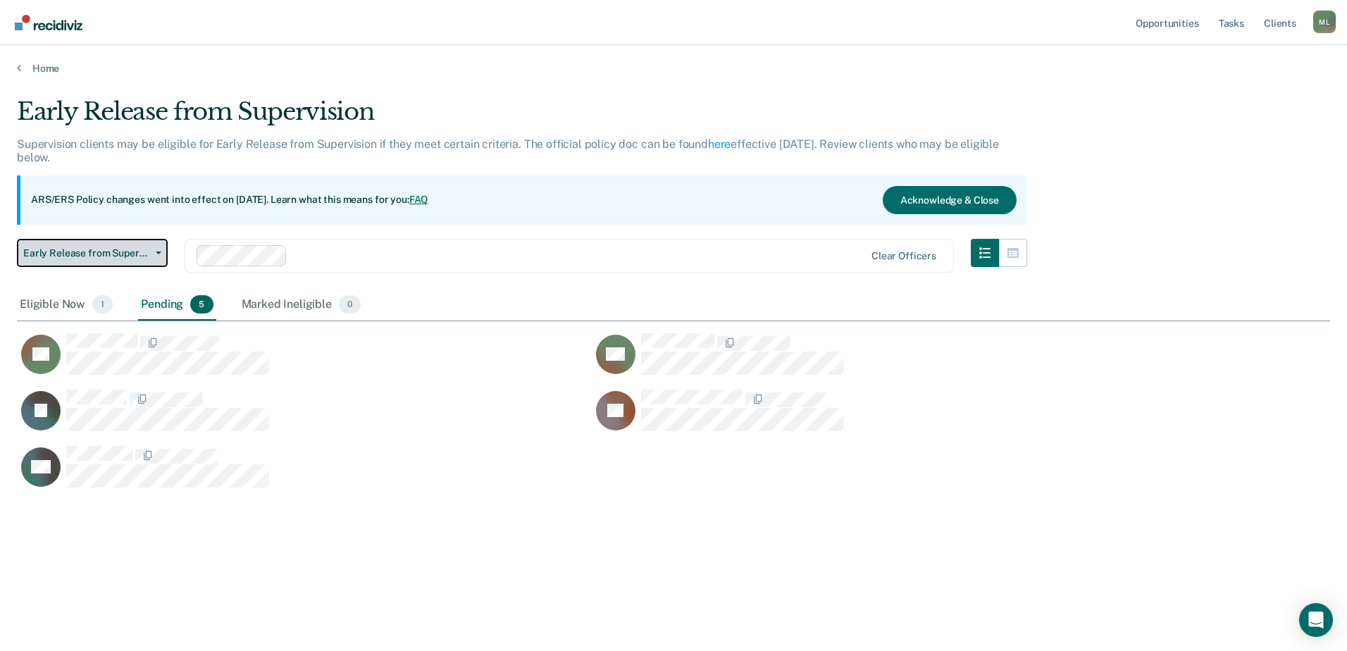
click at [81, 252] on span "Early Release from Supervision" at bounding box center [86, 253] width 127 height 12
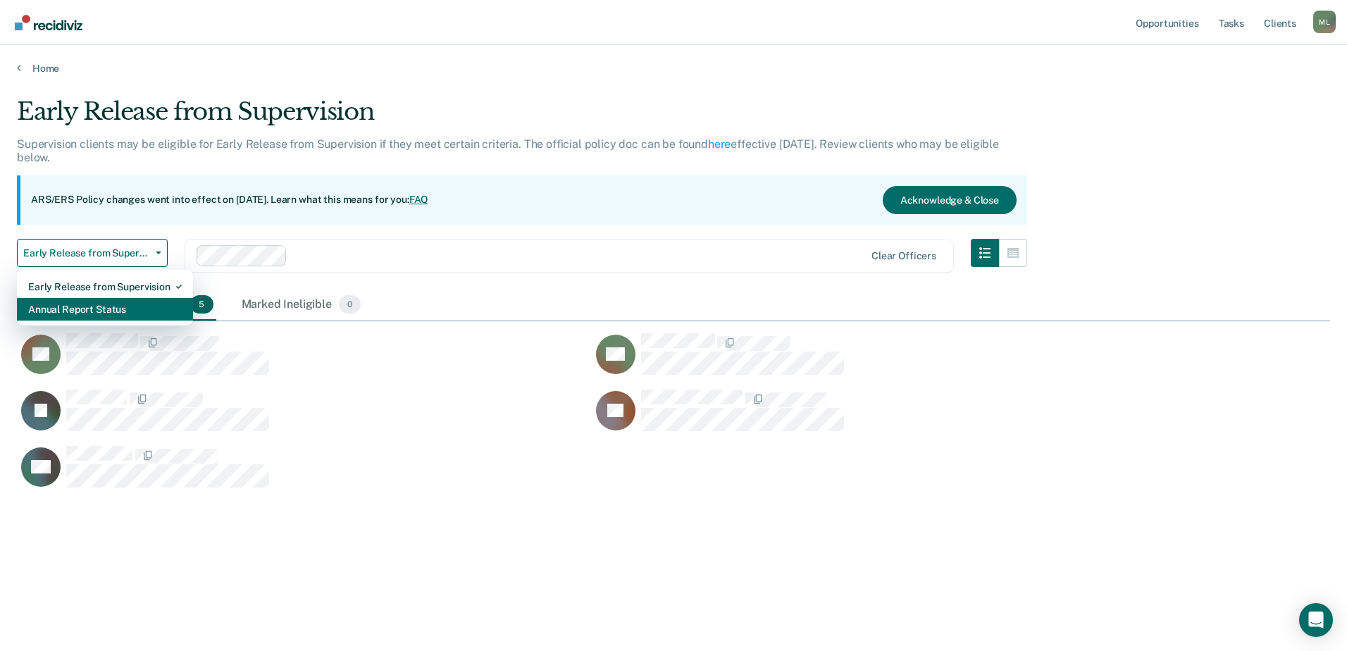
click at [101, 302] on div "Annual Report Status" at bounding box center [105, 309] width 154 height 23
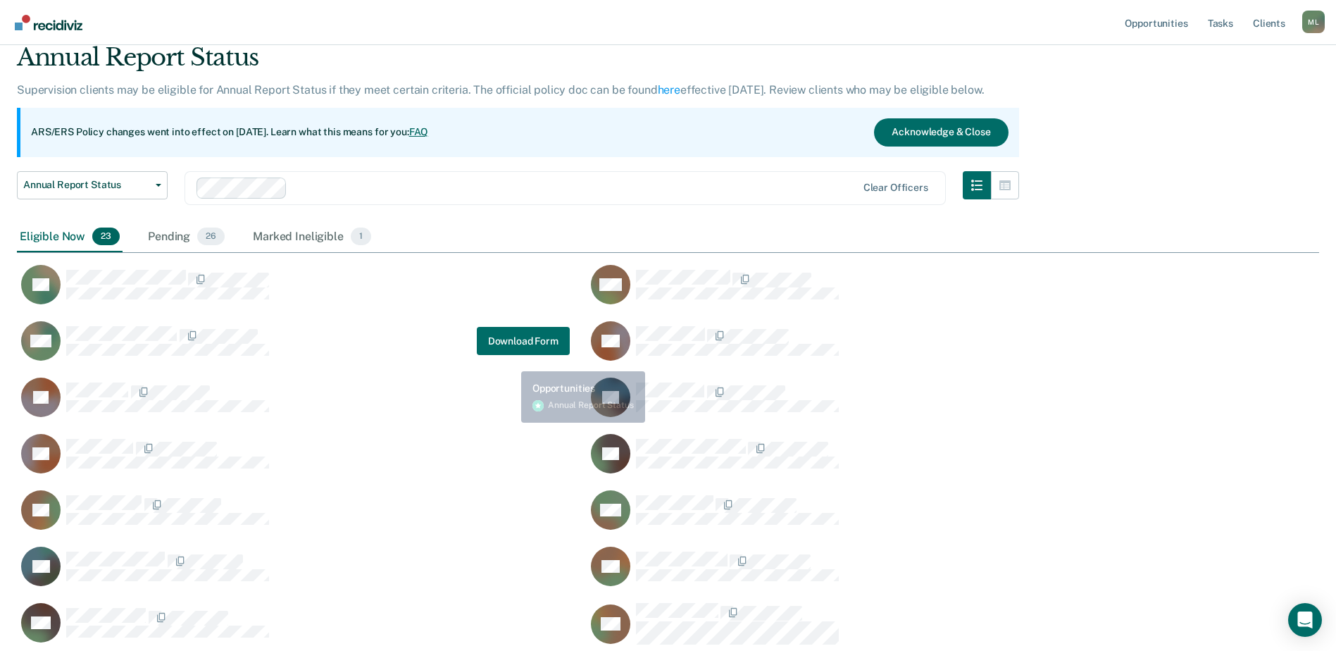
scroll to position [70, 0]
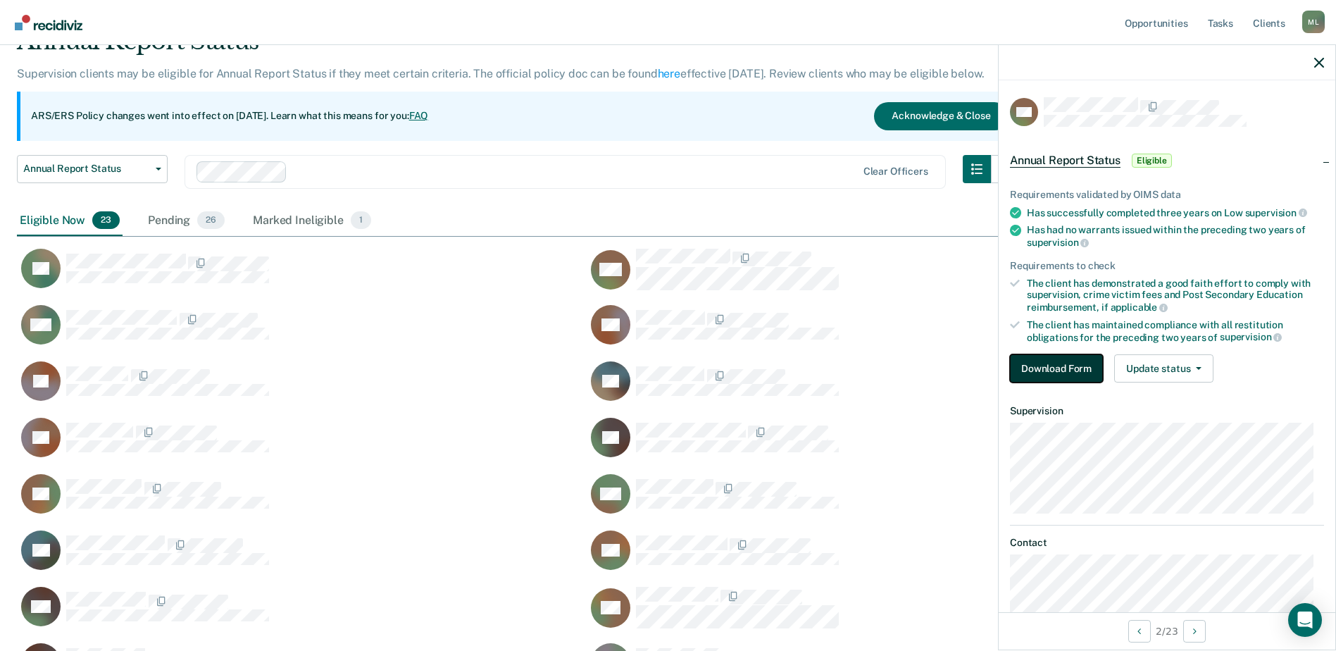
click at [1040, 375] on button "Download Form" at bounding box center [1056, 368] width 93 height 28
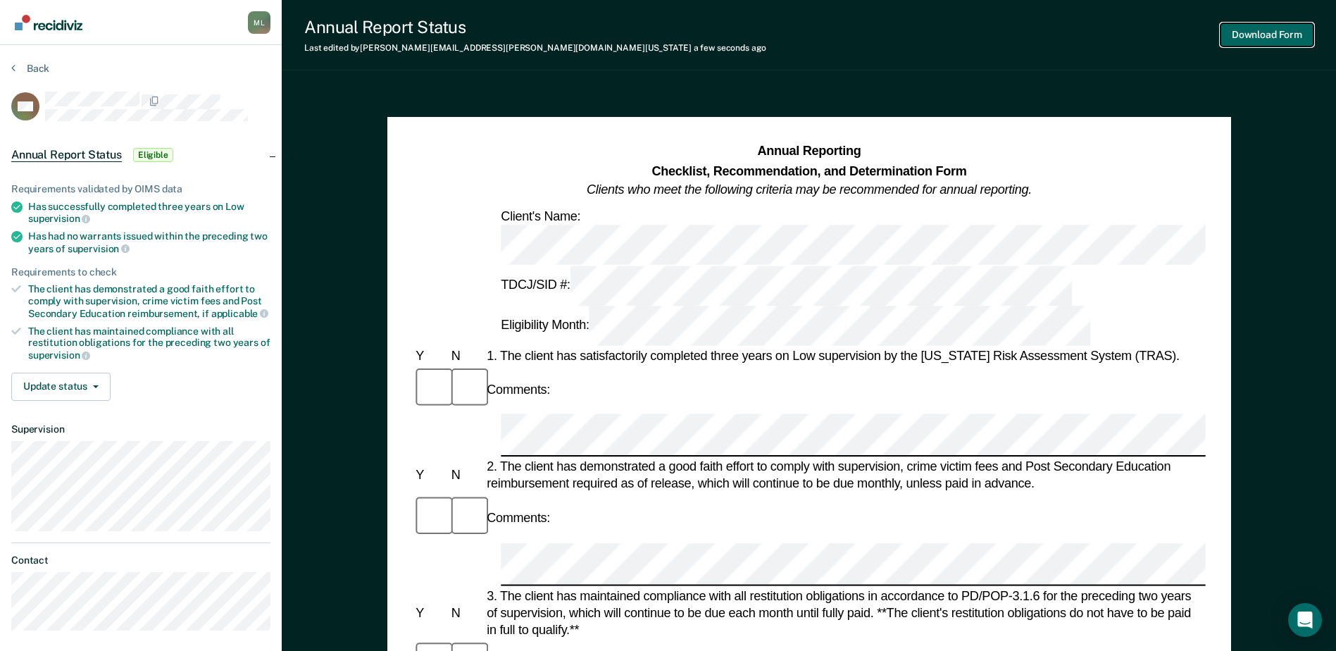
click at [1284, 34] on button "Download Form" at bounding box center [1267, 34] width 93 height 23
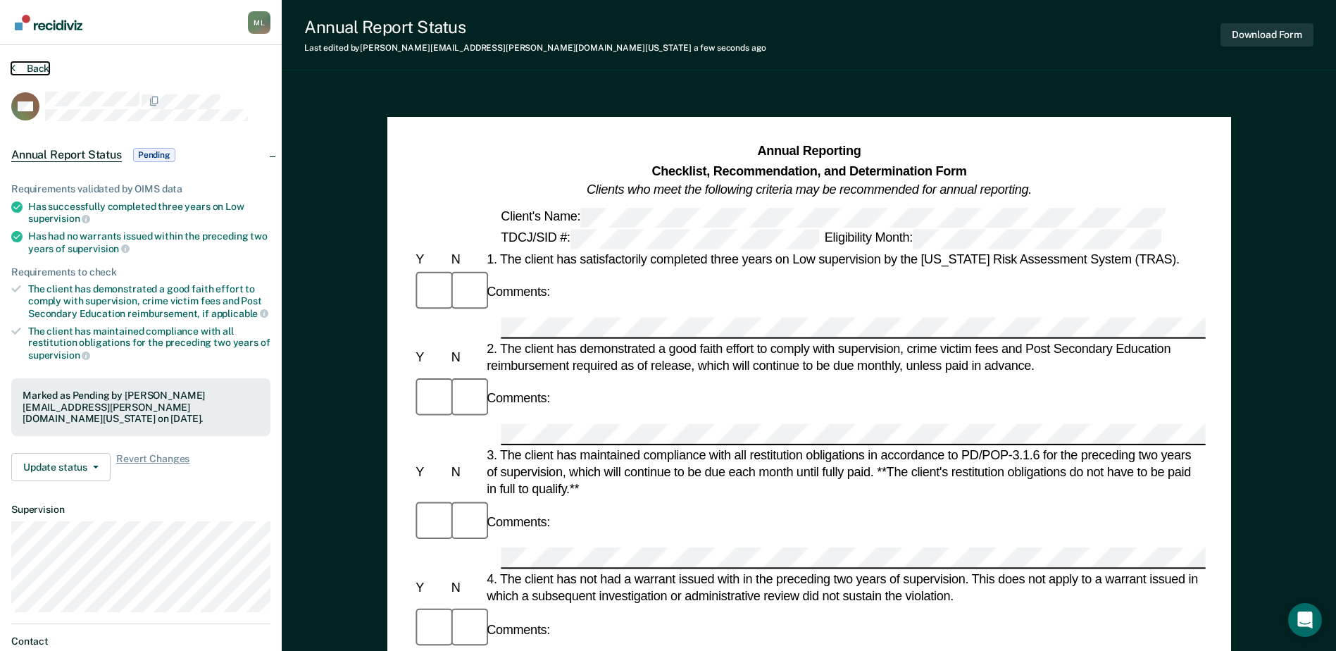
click at [34, 67] on button "Back" at bounding box center [30, 68] width 38 height 13
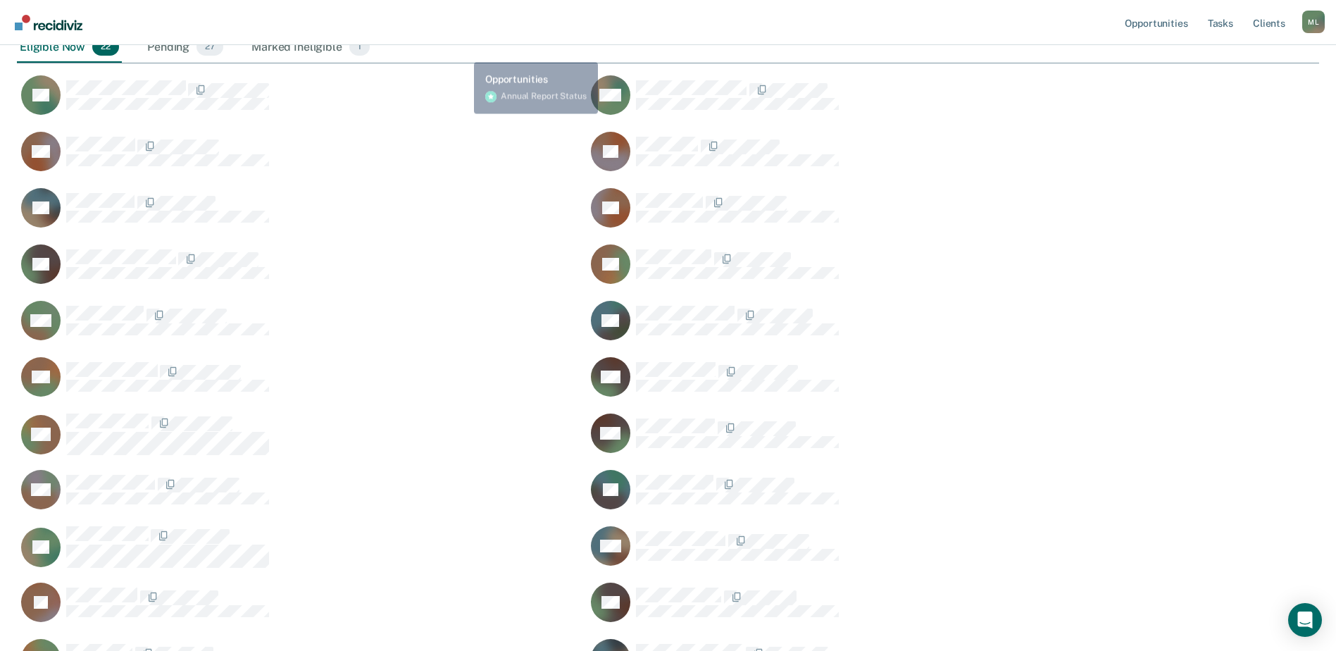
scroll to position [107, 0]
